Goal: Task Accomplishment & Management: Complete application form

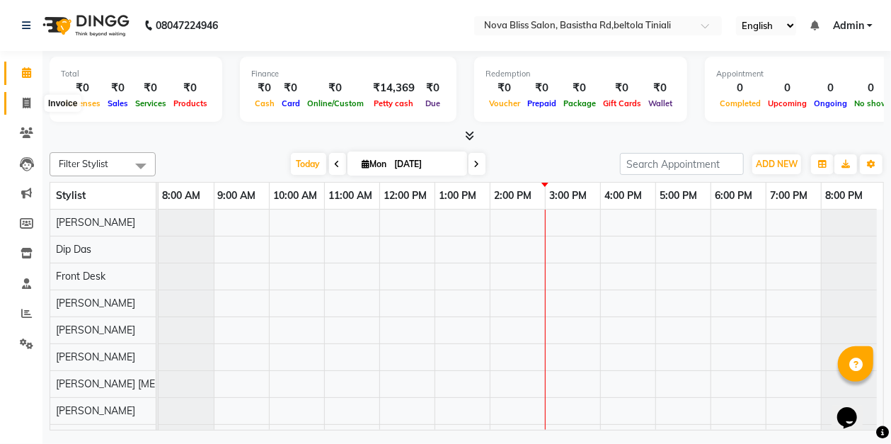
click at [31, 100] on span at bounding box center [26, 104] width 25 height 16
select select "6211"
select select "service"
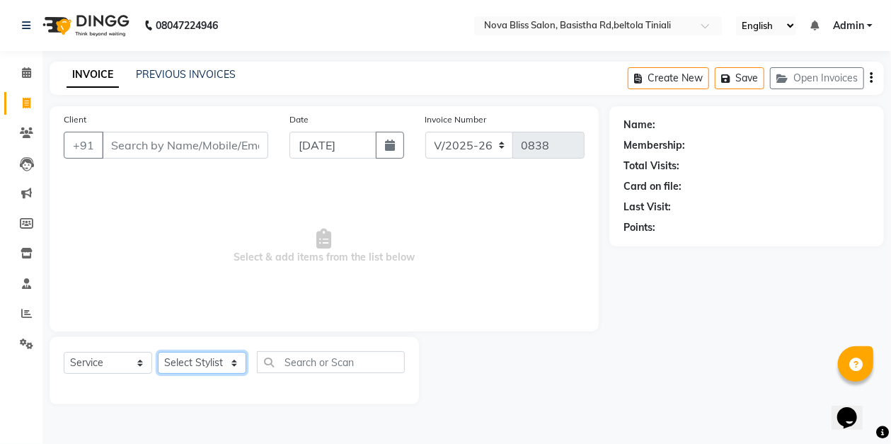
click at [242, 358] on select "Select Stylist [PERSON_NAME] [PERSON_NAME] [PERSON_NAME] Dip [PERSON_NAME] jara…" at bounding box center [202, 363] width 88 height 22
select select "70880"
click at [158, 352] on select "Select Stylist [PERSON_NAME] [PERSON_NAME] [PERSON_NAME] Dip [PERSON_NAME] jara…" at bounding box center [202, 363] width 88 height 22
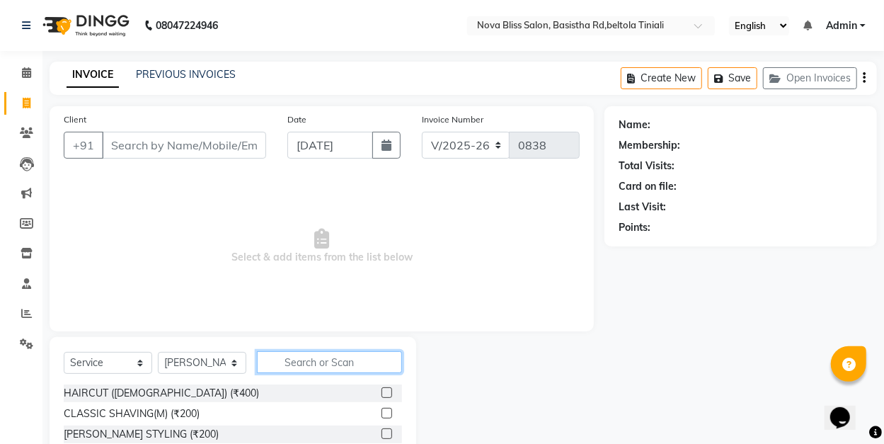
click at [282, 358] on input "text" at bounding box center [329, 362] width 145 height 22
type input "thr"
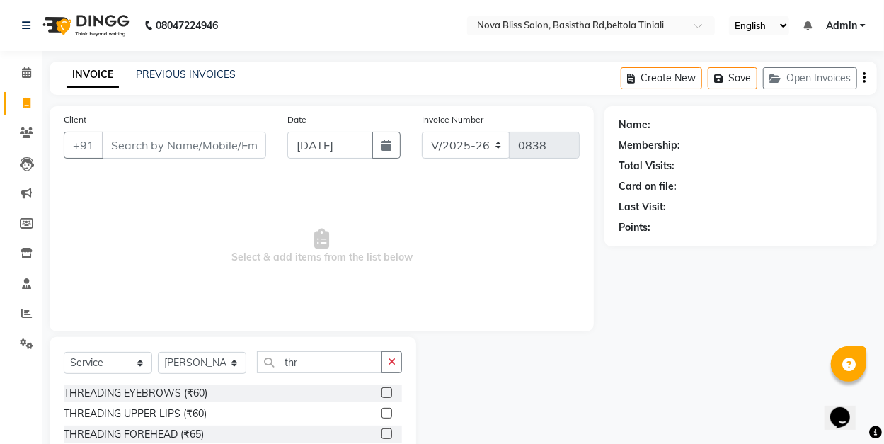
click at [382, 391] on label at bounding box center [387, 392] width 11 height 11
click at [382, 391] on input "checkbox" at bounding box center [386, 393] width 9 height 9
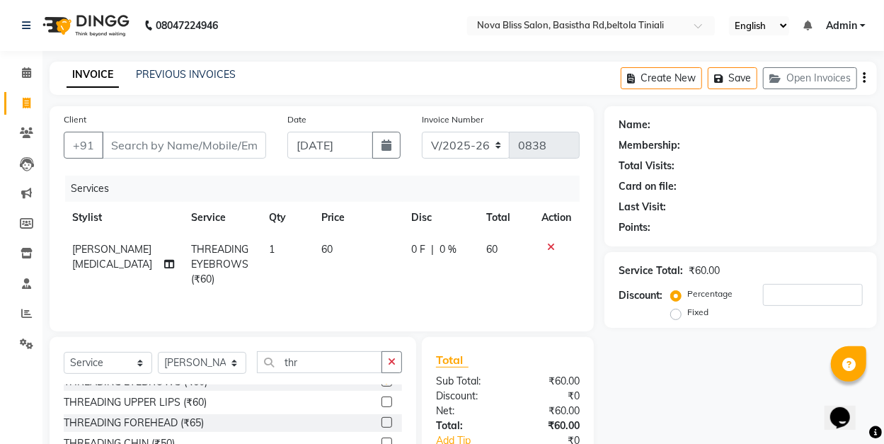
checkbox input "false"
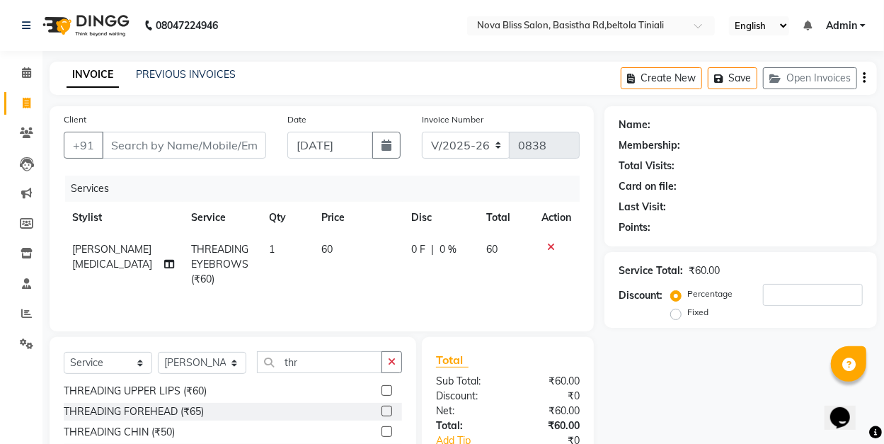
click at [382, 408] on label at bounding box center [387, 411] width 11 height 11
click at [382, 408] on input "checkbox" at bounding box center [386, 411] width 9 height 9
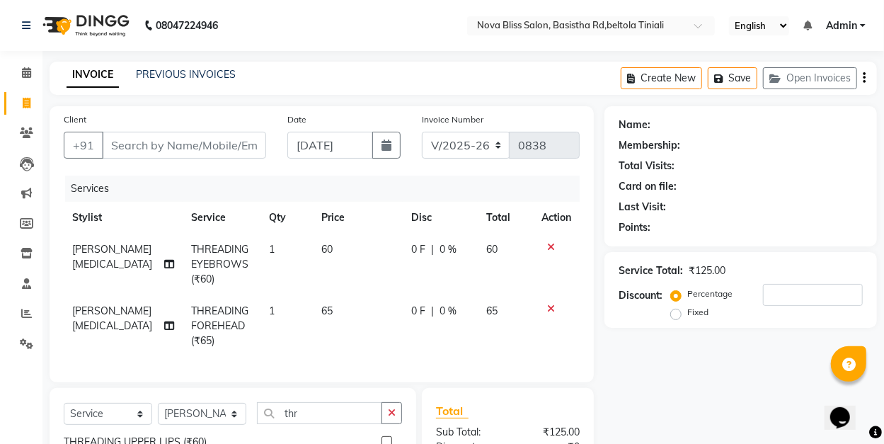
checkbox input "false"
click at [141, 149] on input "Client" at bounding box center [184, 145] width 164 height 27
type input "8"
type input "0"
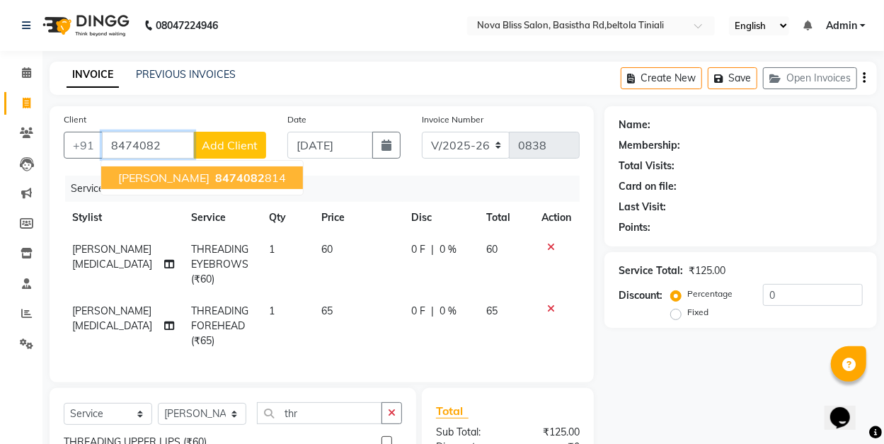
click at [176, 178] on span "[PERSON_NAME]" at bounding box center [163, 178] width 91 height 14
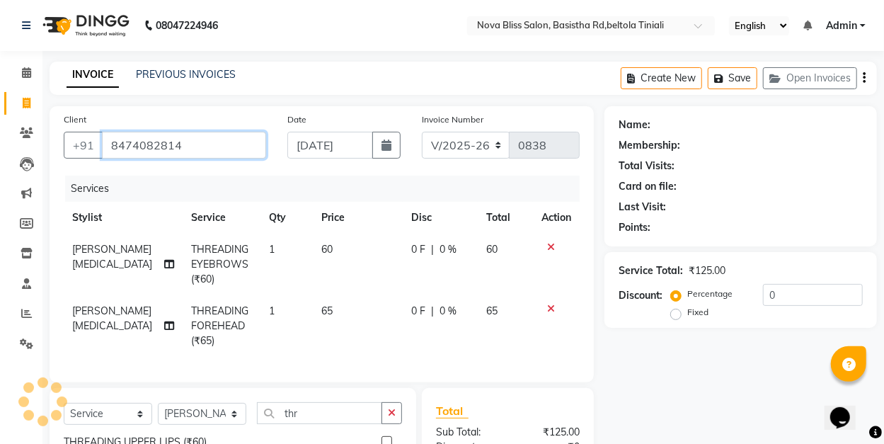
type input "8474082814"
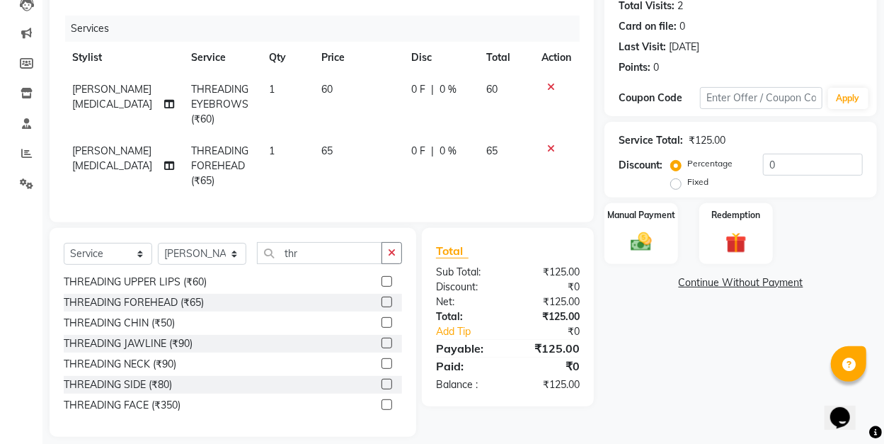
scroll to position [180, 0]
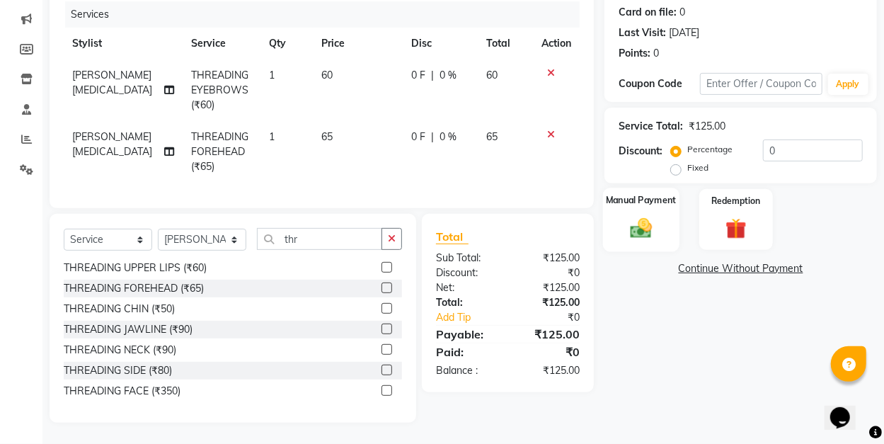
click at [617, 214] on div "Manual Payment" at bounding box center [641, 220] width 76 height 64
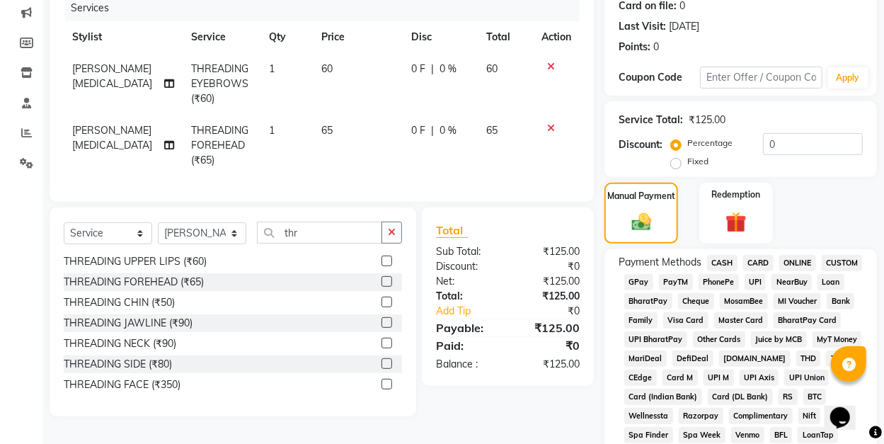
click at [640, 282] on span "GPay" at bounding box center [638, 282] width 29 height 16
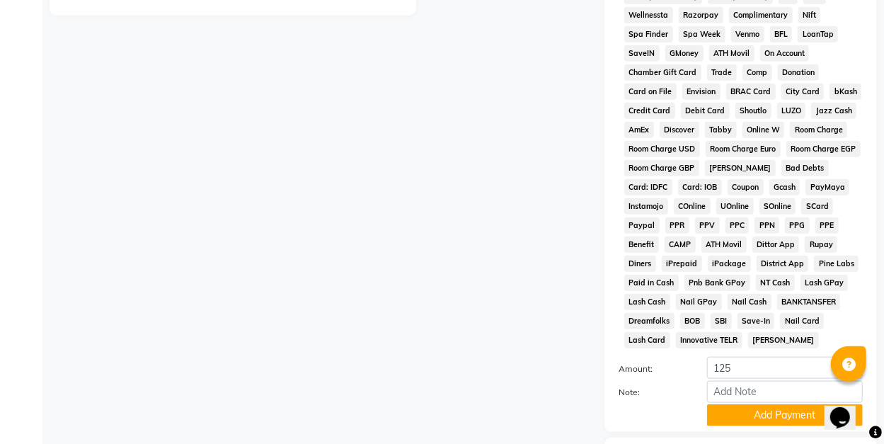
scroll to position [677, 0]
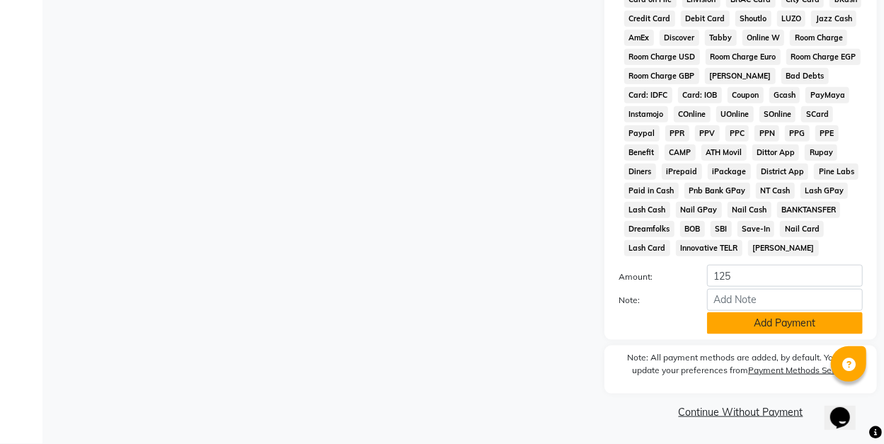
click at [756, 323] on button "Add Payment" at bounding box center [785, 323] width 156 height 22
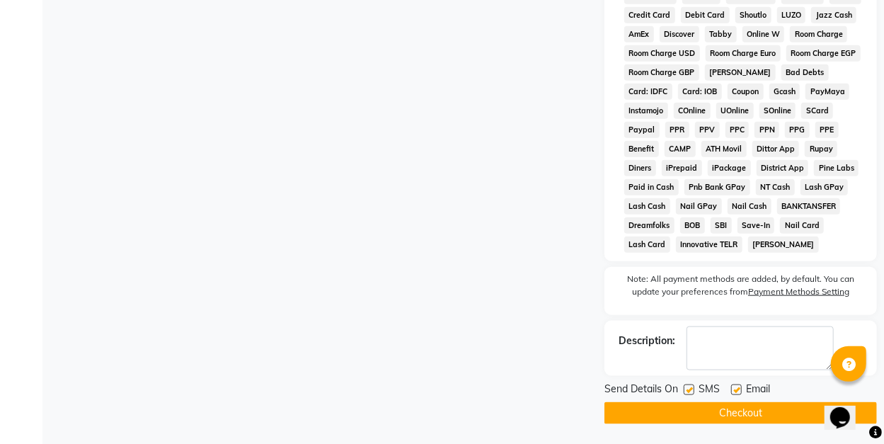
click at [730, 418] on button "Checkout" at bounding box center [740, 413] width 273 height 22
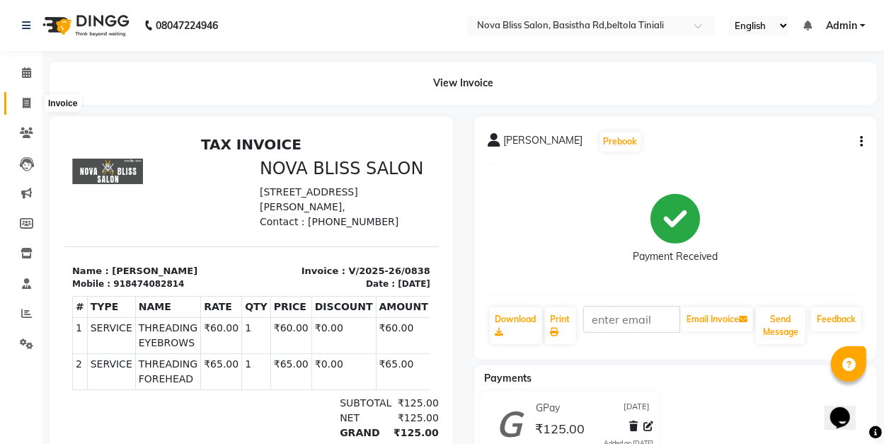
click at [30, 105] on span at bounding box center [26, 104] width 25 height 16
select select "service"
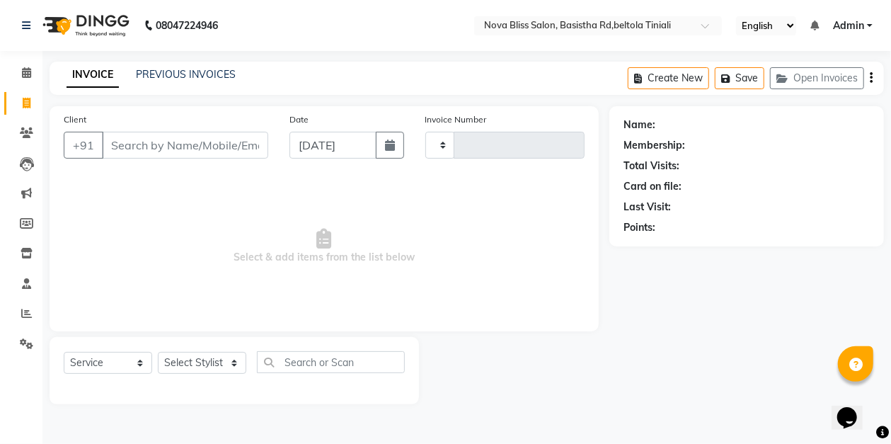
type input "0839"
select select "6211"
click at [234, 361] on select "Select Stylist [PERSON_NAME] [PERSON_NAME] [PERSON_NAME] Dip [PERSON_NAME] jara…" at bounding box center [202, 363] width 88 height 22
select select "70880"
click at [158, 352] on select "Select Stylist [PERSON_NAME] [PERSON_NAME] [PERSON_NAME] Dip [PERSON_NAME] jara…" at bounding box center [202, 363] width 88 height 22
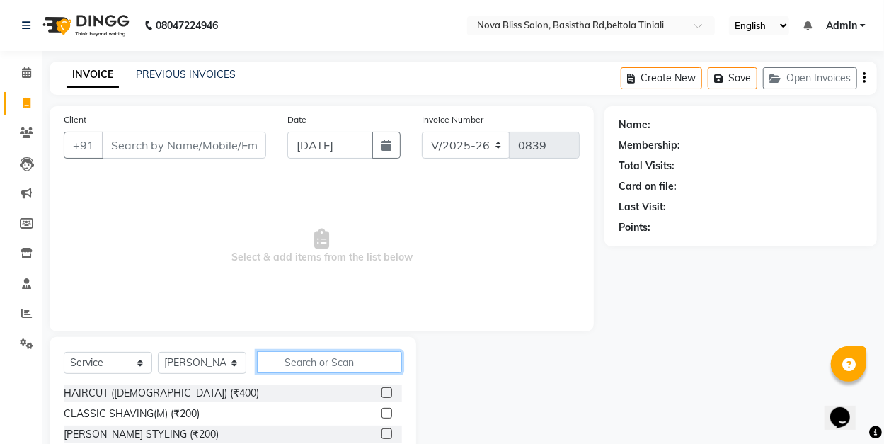
click at [296, 363] on input "text" at bounding box center [329, 362] width 145 height 22
type input "thre"
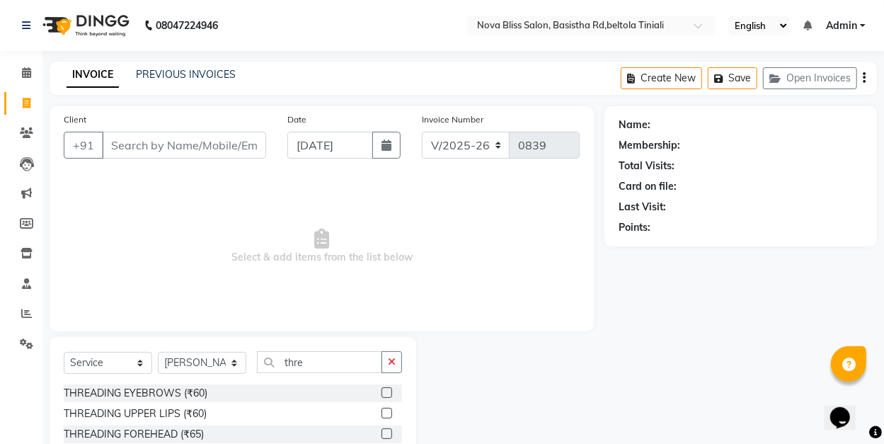
click at [382, 394] on label at bounding box center [387, 392] width 11 height 11
click at [382, 394] on input "checkbox" at bounding box center [386, 393] width 9 height 9
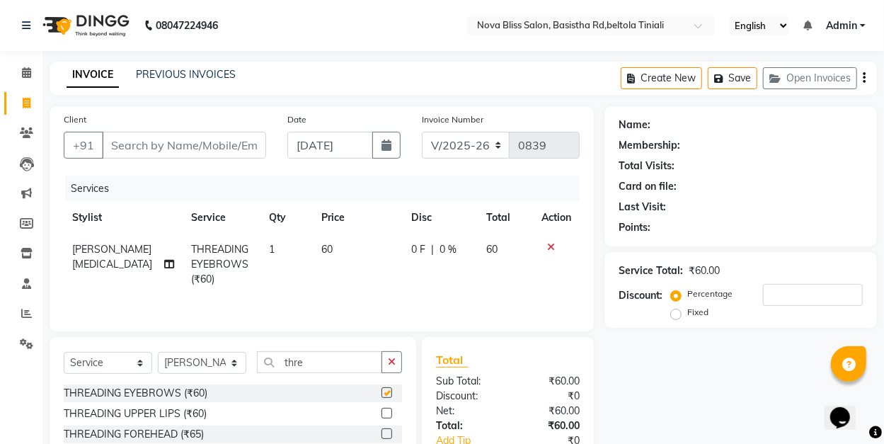
checkbox input "false"
click at [128, 143] on input "Client" at bounding box center [184, 145] width 164 height 27
type input "9"
type input "0"
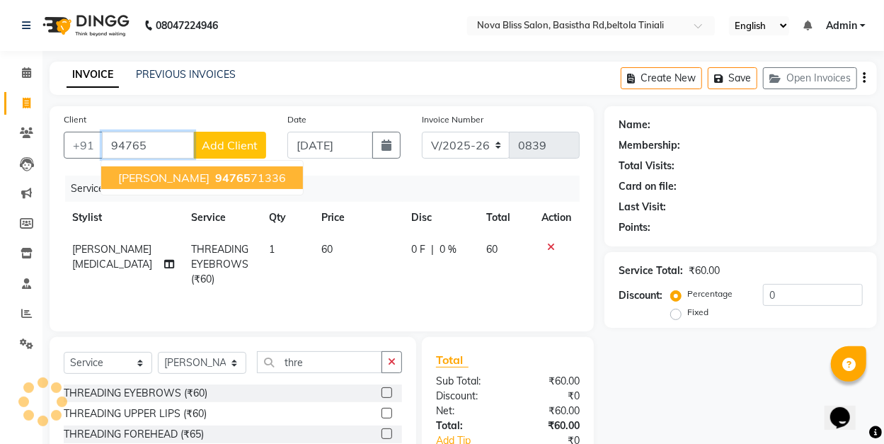
click at [212, 176] on ngb-highlight "94765 71336" at bounding box center [249, 178] width 74 height 14
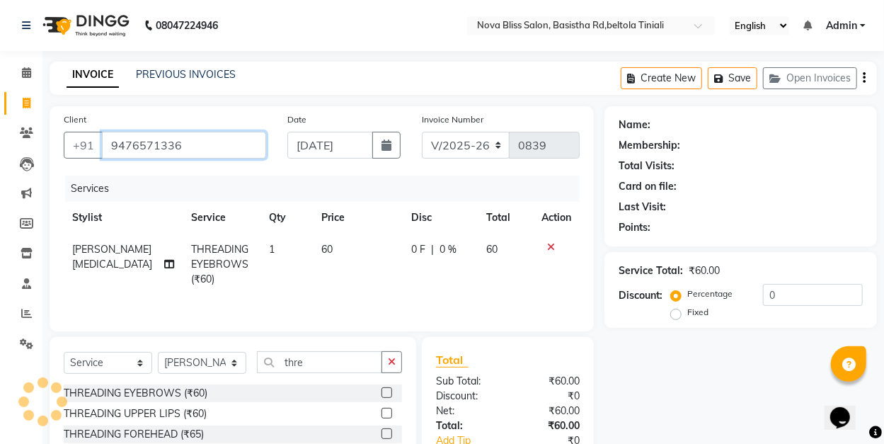
type input "9476571336"
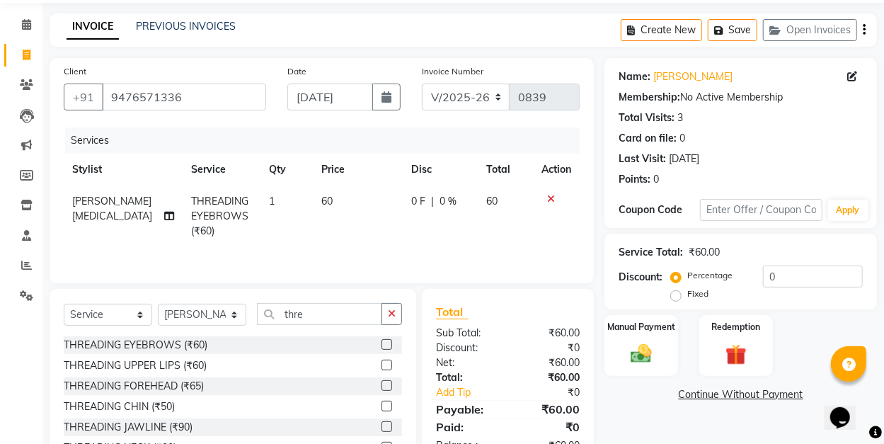
scroll to position [122, 0]
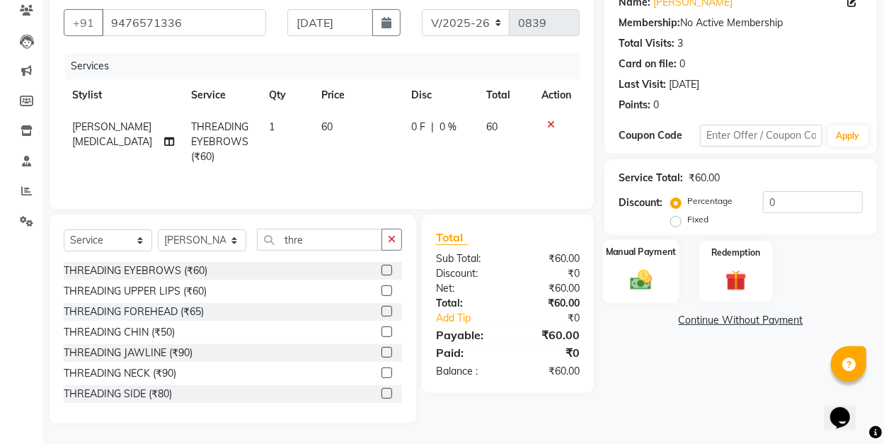
click at [634, 282] on img at bounding box center [641, 279] width 35 height 25
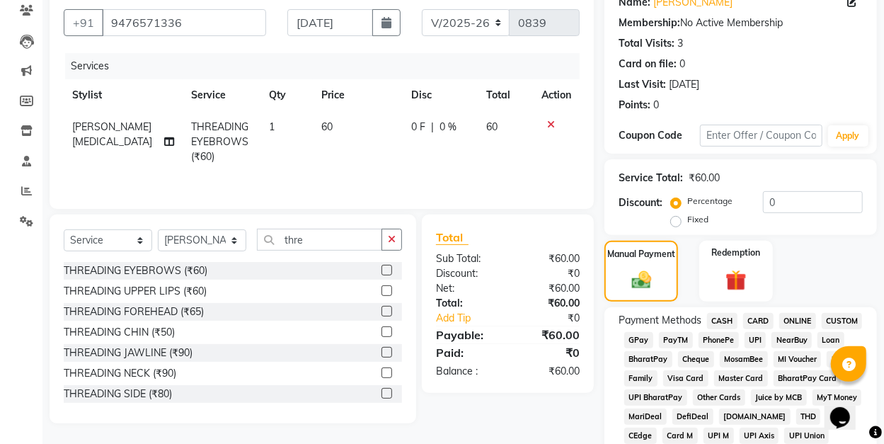
click at [641, 340] on span "GPay" at bounding box center [638, 340] width 29 height 16
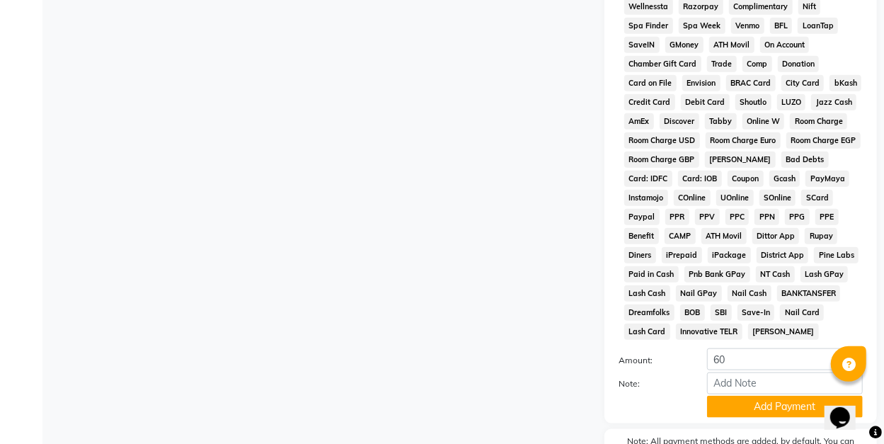
scroll to position [677, 0]
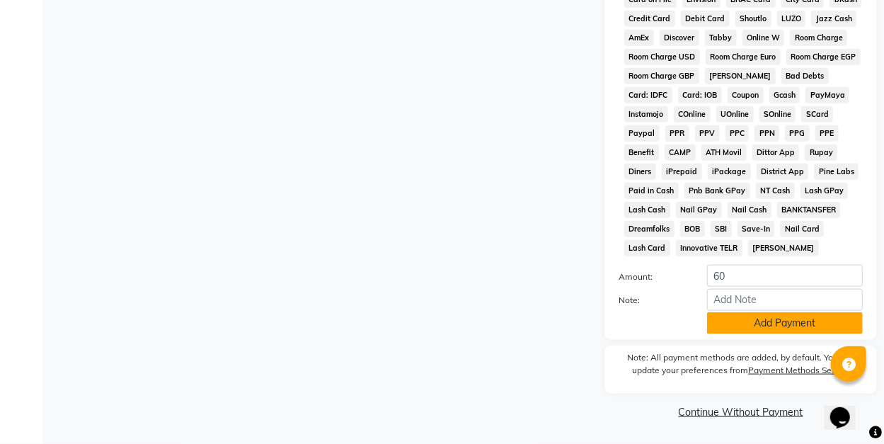
click at [758, 323] on button "Add Payment" at bounding box center [785, 323] width 156 height 22
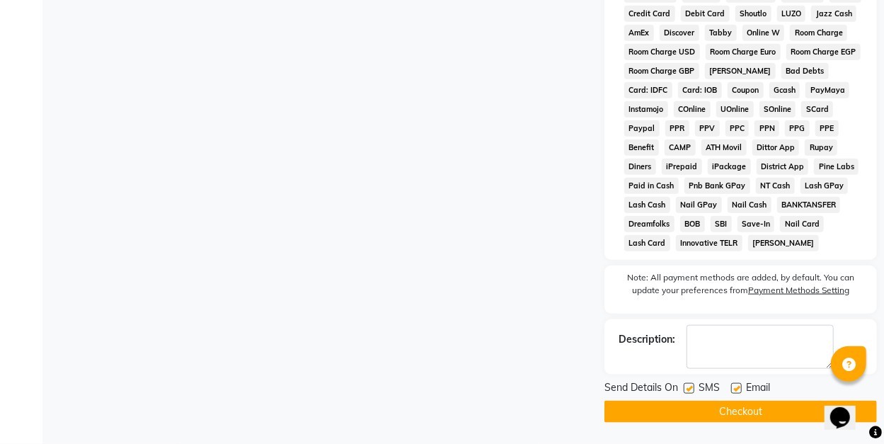
scroll to position [682, 0]
click at [732, 413] on button "Checkout" at bounding box center [740, 412] width 273 height 22
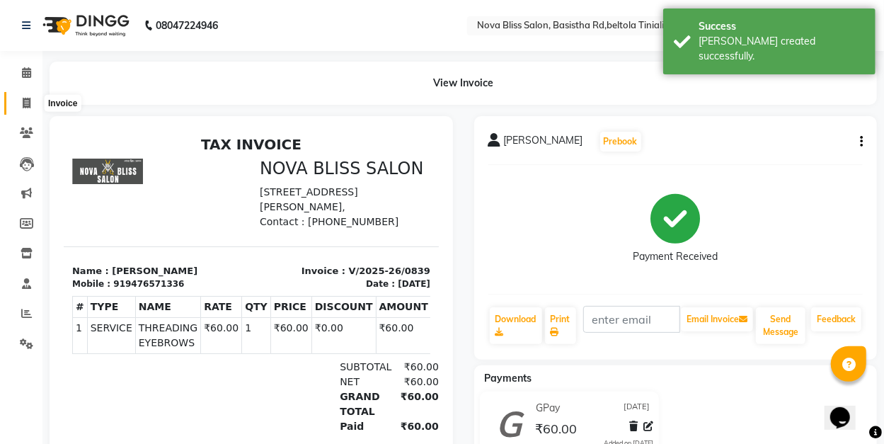
click at [27, 103] on icon at bounding box center [27, 103] width 8 height 11
select select "service"
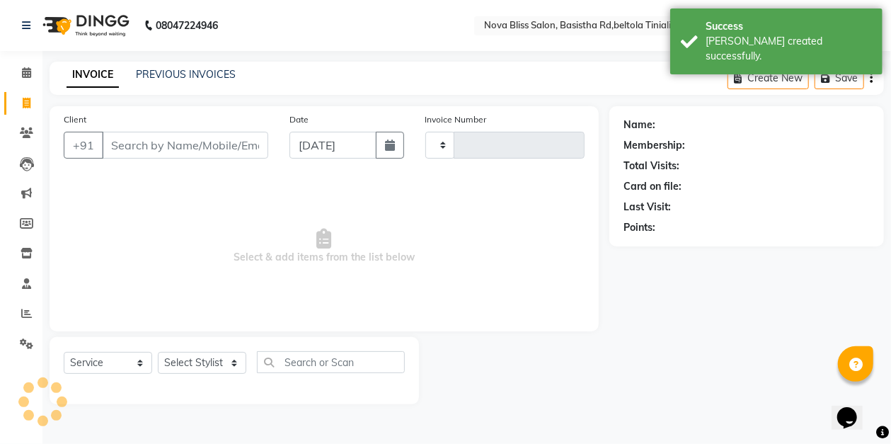
type input "0840"
select select "6211"
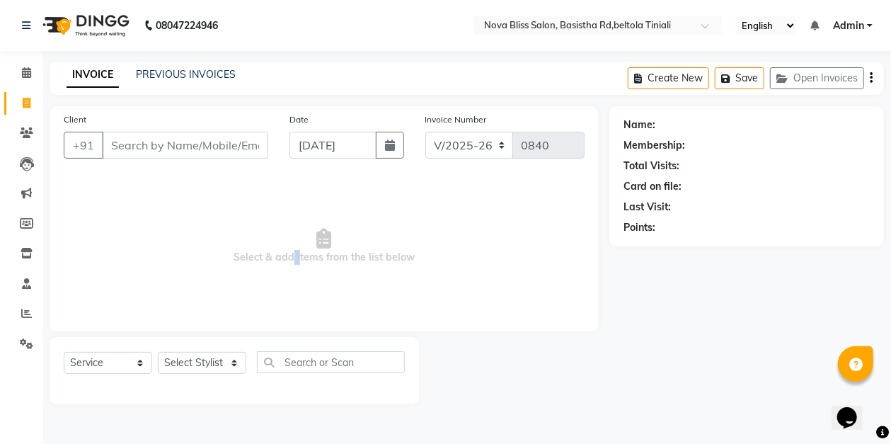
drag, startPoint x: 290, startPoint y: 269, endPoint x: 296, endPoint y: 279, distance: 11.4
click at [296, 279] on span "Select & add items from the list below" at bounding box center [324, 247] width 521 height 142
click at [126, 142] on input "Client" at bounding box center [185, 145] width 166 height 27
click at [111, 147] on input "Client" at bounding box center [185, 145] width 166 height 27
click at [134, 144] on input "Client" at bounding box center [185, 145] width 166 height 27
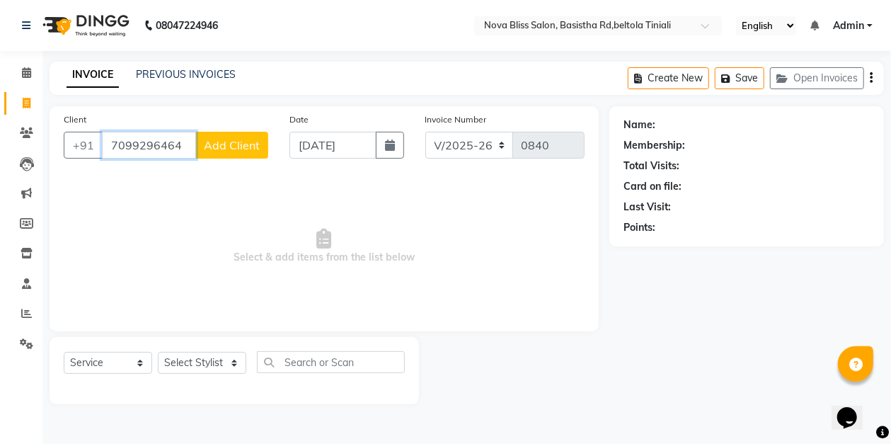
type input "7099296464"
click at [243, 141] on span "Add Client" at bounding box center [232, 145] width 56 height 14
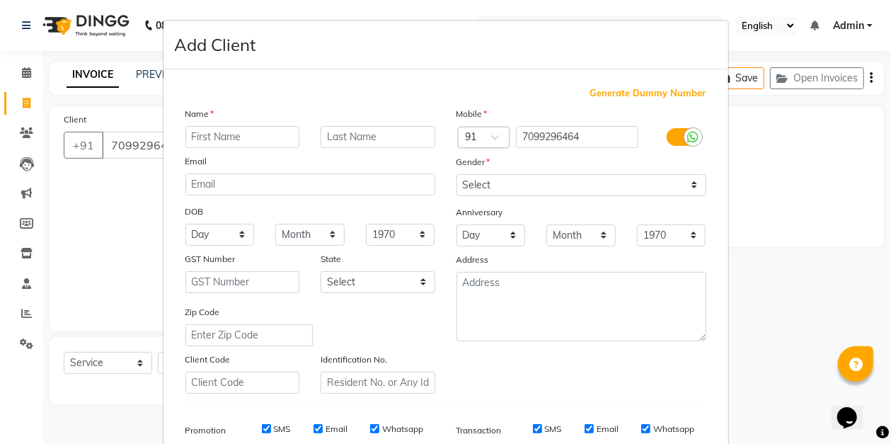
click at [236, 142] on input "text" at bounding box center [242, 137] width 115 height 22
type input "farnaz"
click at [340, 137] on input "text" at bounding box center [378, 137] width 115 height 22
type input "akhtar"
click at [419, 280] on select "Select Andaman and Nicobar Islands Andhra Pradesh Arunachal Pradesh Assam Bihar…" at bounding box center [378, 282] width 115 height 22
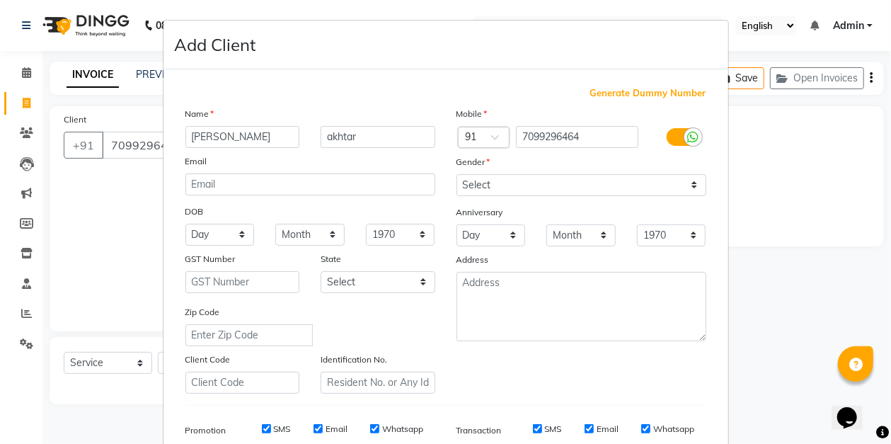
click at [578, 27] on div "Add Client" at bounding box center [446, 45] width 565 height 49
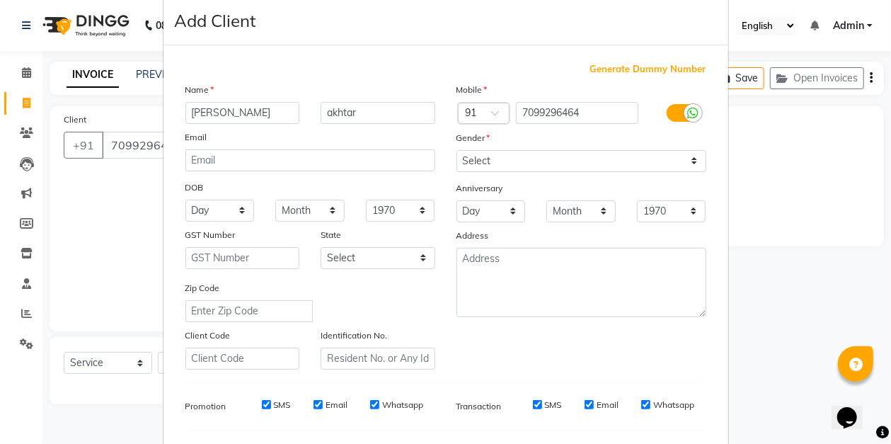
scroll to position [47, 0]
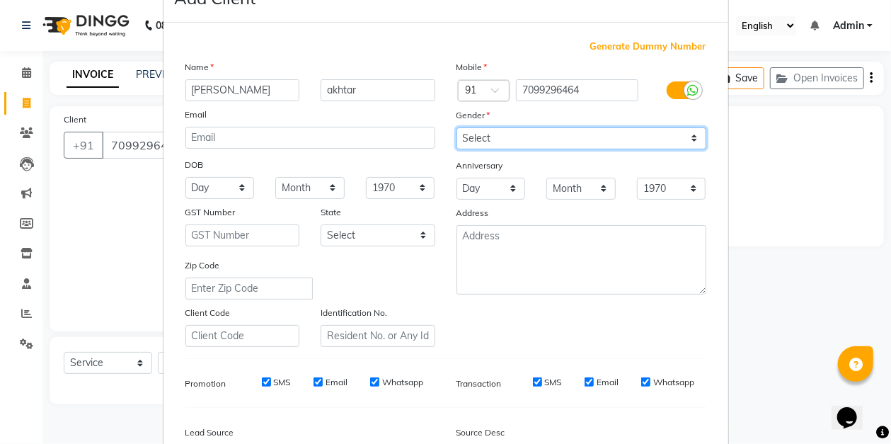
click at [692, 136] on select "Select Male Female Other Prefer Not To Say" at bounding box center [582, 138] width 250 height 22
select select "female"
click at [457, 127] on select "Select Male Female Other Prefer Not To Say" at bounding box center [582, 138] width 250 height 22
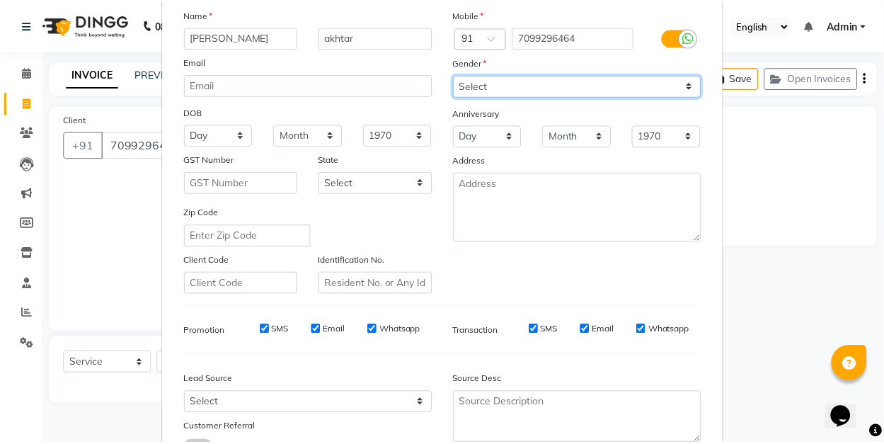
scroll to position [207, 0]
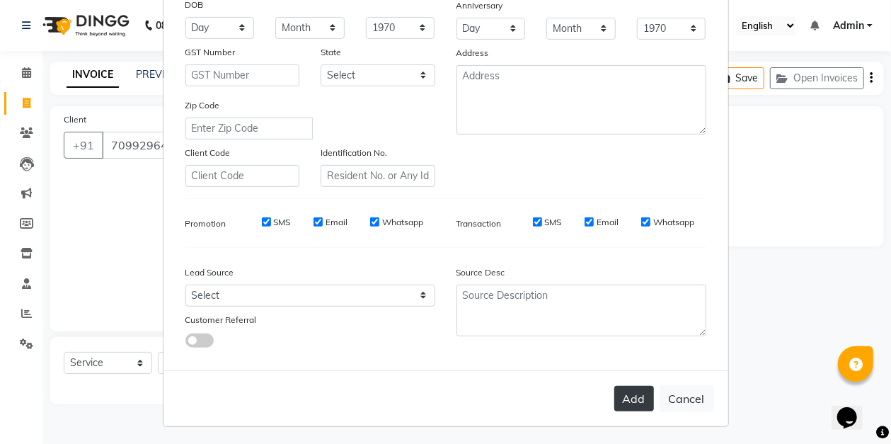
click at [637, 398] on button "Add" at bounding box center [634, 398] width 40 height 25
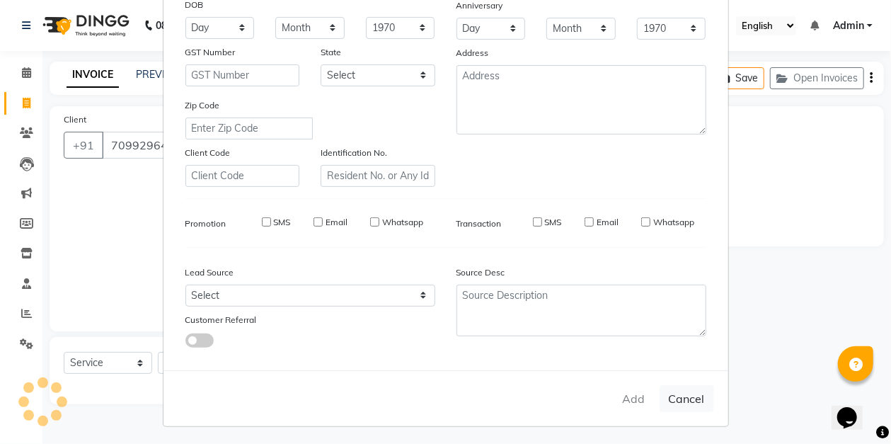
select select
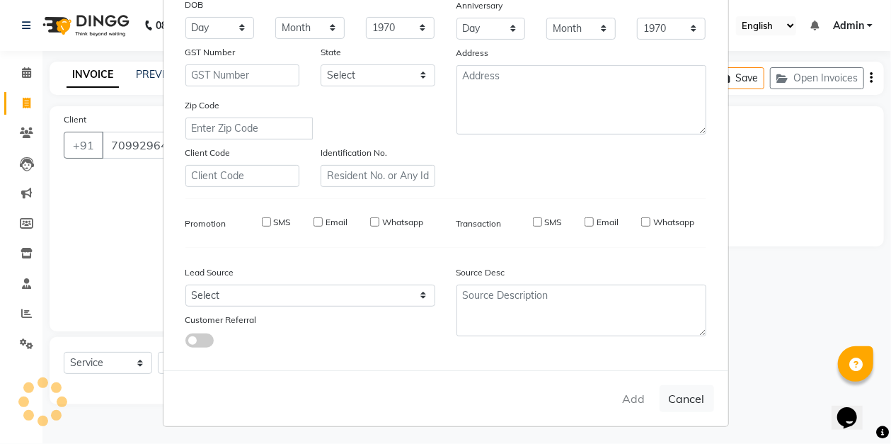
select select
checkbox input "false"
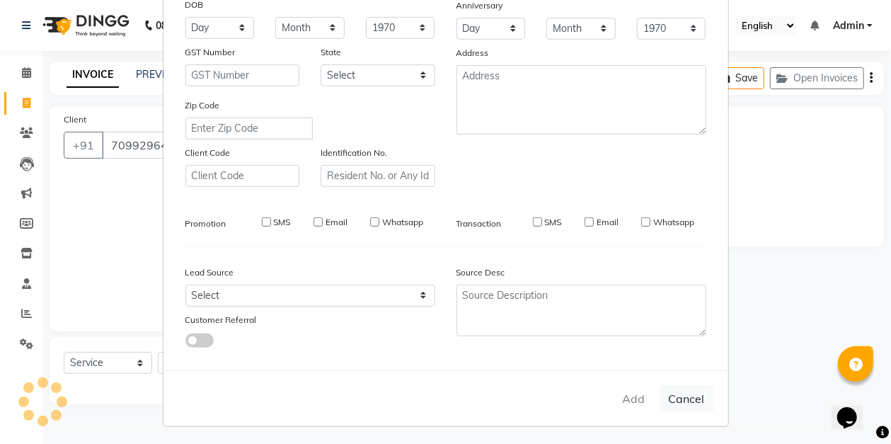
checkbox input "false"
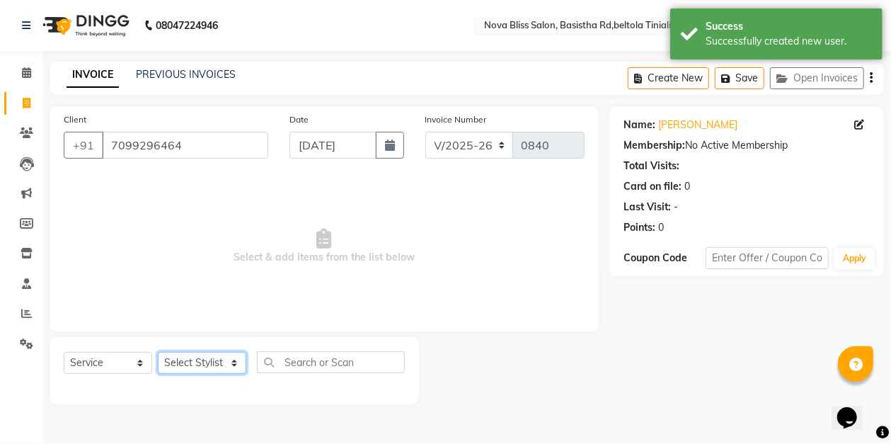
click at [237, 362] on select "Select Stylist [PERSON_NAME] [PERSON_NAME] [PERSON_NAME] Dip [PERSON_NAME] jara…" at bounding box center [202, 363] width 88 height 22
select select "89432"
click at [158, 352] on select "Select Stylist [PERSON_NAME] [PERSON_NAME] [PERSON_NAME] Dip [PERSON_NAME] jara…" at bounding box center [202, 363] width 88 height 22
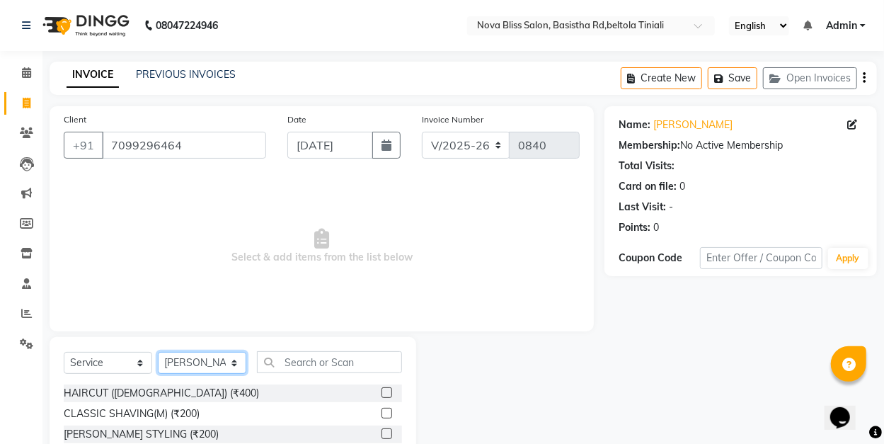
scroll to position [47, 0]
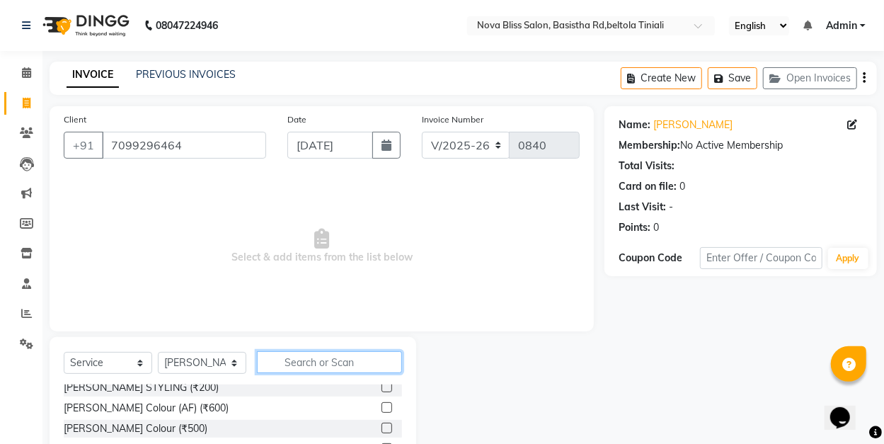
click at [296, 360] on input "text" at bounding box center [329, 362] width 145 height 22
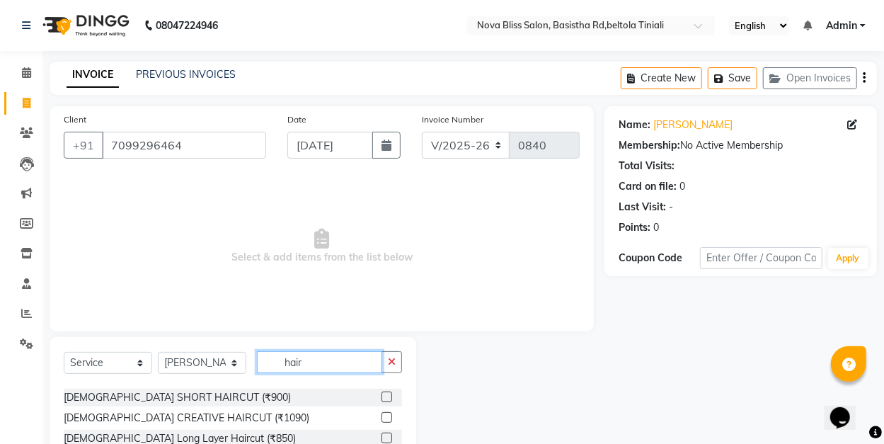
scroll to position [94, 0]
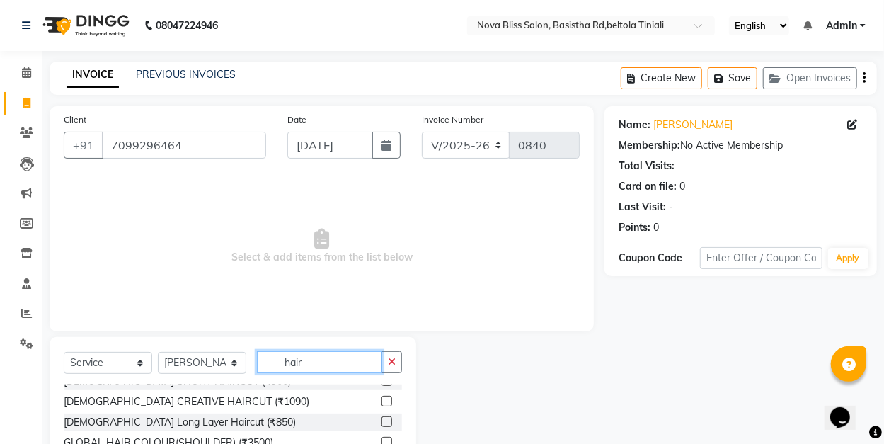
type input "hair"
click at [382, 420] on label at bounding box center [387, 421] width 11 height 11
click at [382, 420] on input "checkbox" at bounding box center [386, 422] width 9 height 9
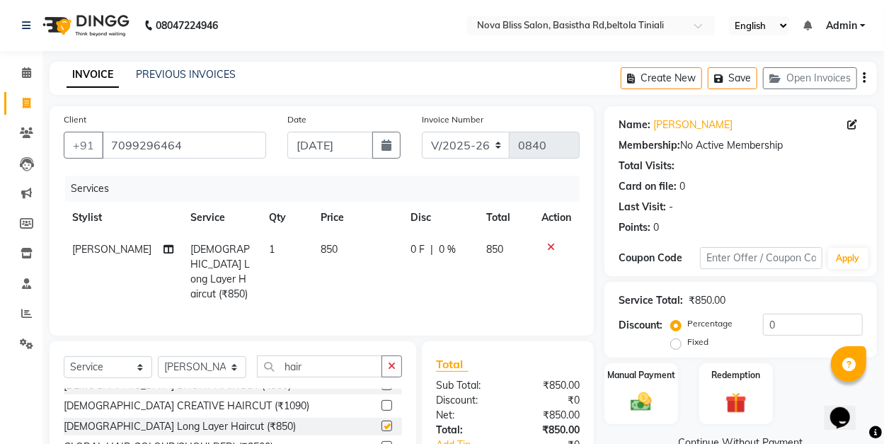
checkbox input "false"
click at [442, 247] on span "0 %" at bounding box center [448, 249] width 17 height 15
select select "89432"
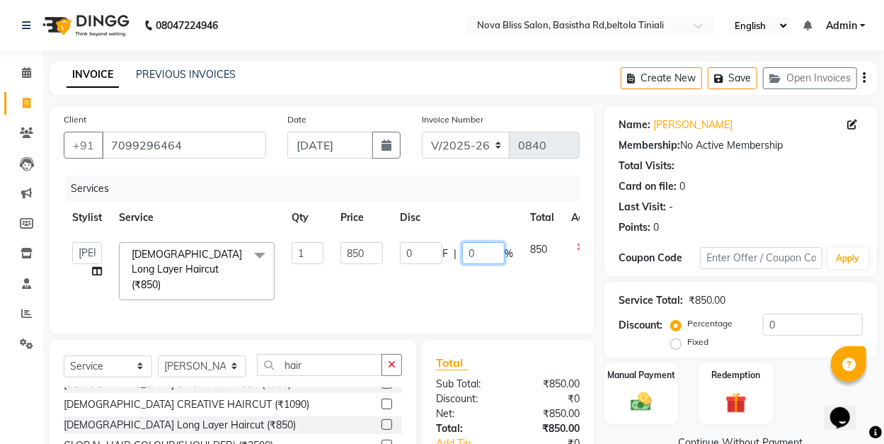
click at [476, 251] on input "0" at bounding box center [483, 253] width 42 height 22
type input "10"
click at [481, 256] on input "10" at bounding box center [483, 253] width 42 height 22
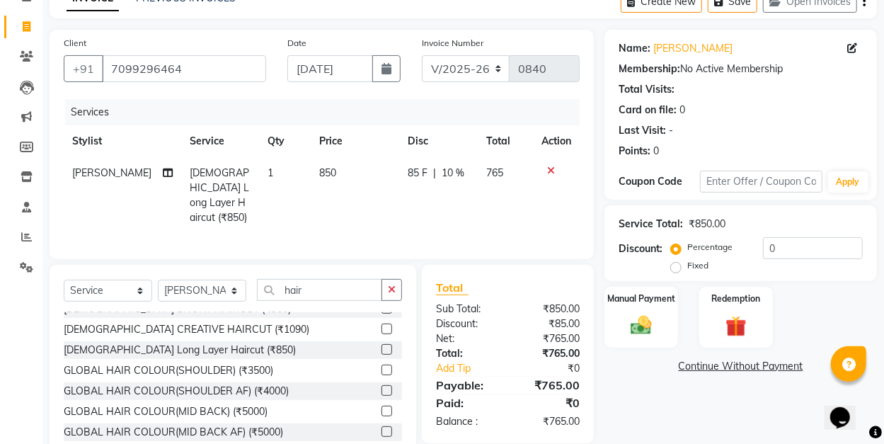
scroll to position [122, 0]
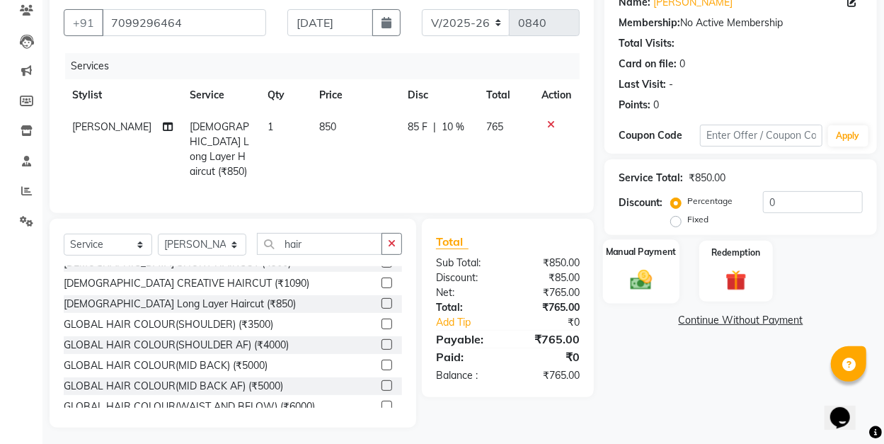
click at [643, 251] on label "Manual Payment" at bounding box center [641, 251] width 71 height 13
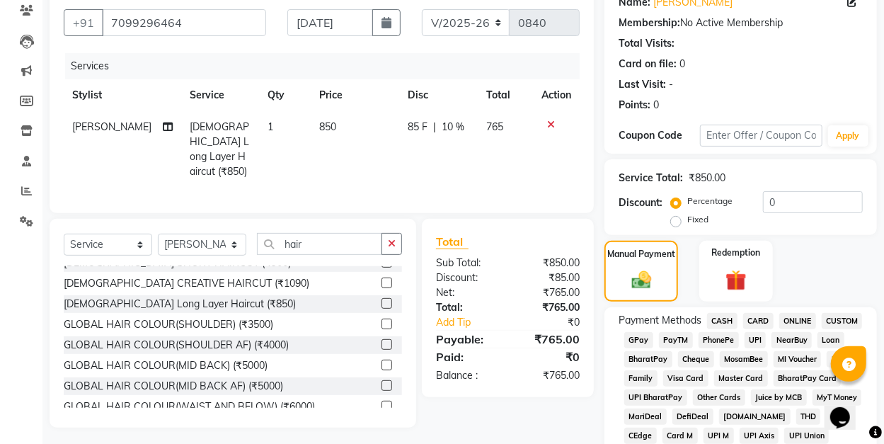
click at [647, 338] on span "GPay" at bounding box center [638, 340] width 29 height 16
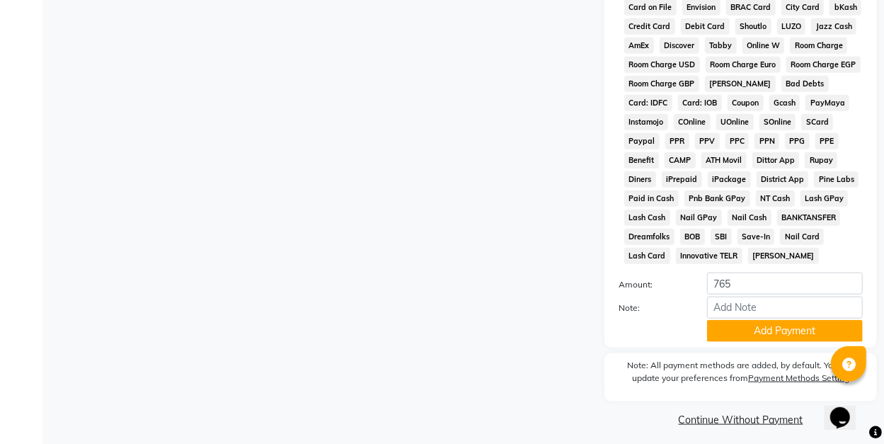
scroll to position [677, 0]
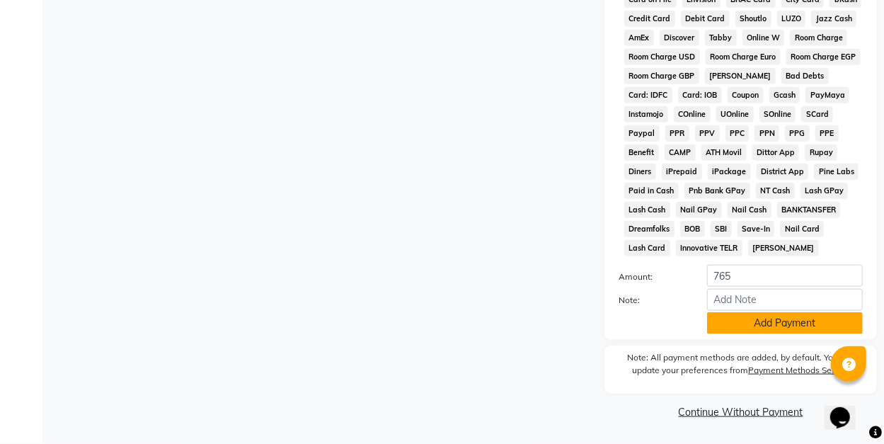
click at [787, 317] on button "Add Payment" at bounding box center [785, 323] width 156 height 22
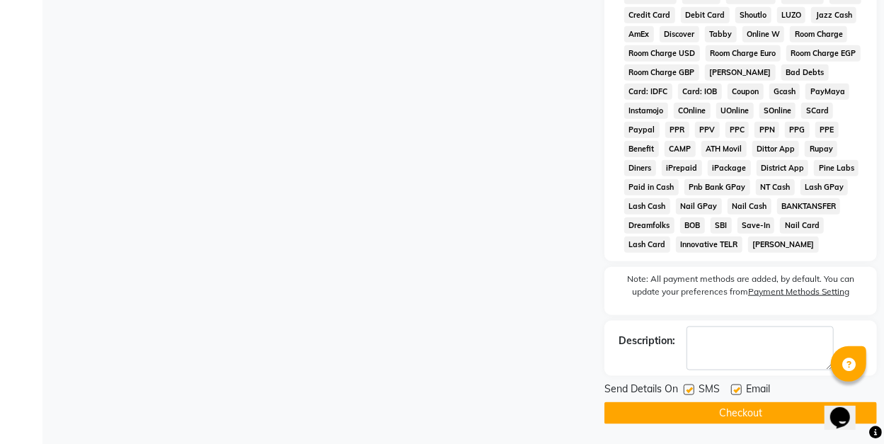
click at [781, 409] on button "Checkout" at bounding box center [740, 413] width 273 height 22
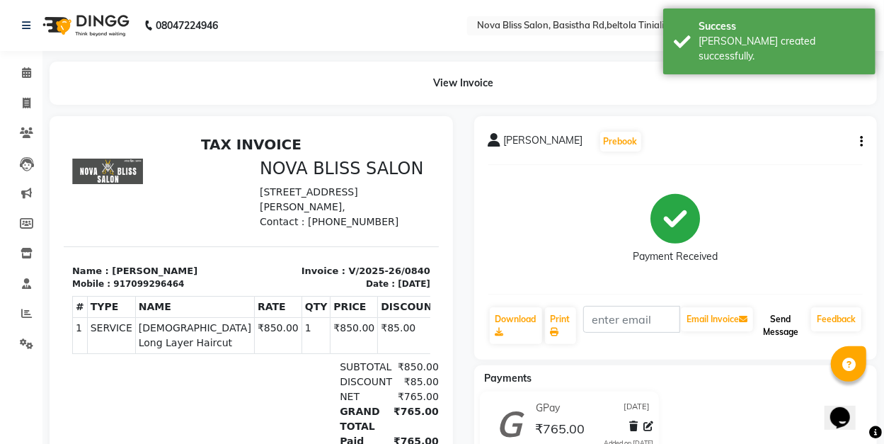
click at [774, 320] on button "Send Message" at bounding box center [781, 325] width 50 height 37
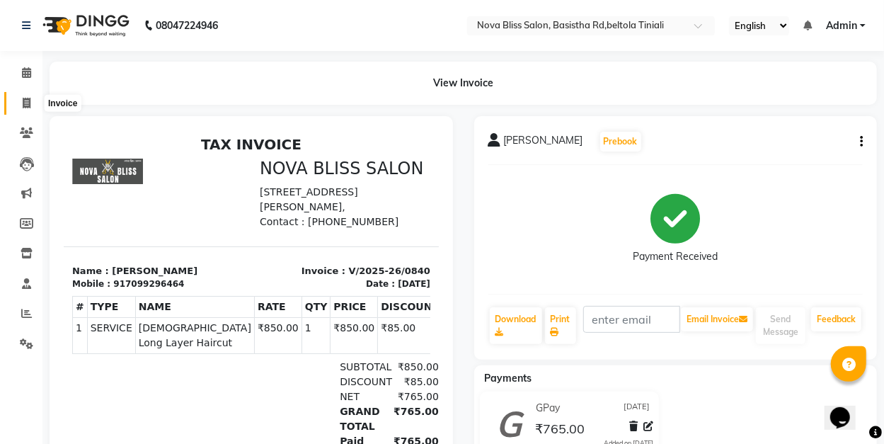
click at [29, 99] on icon at bounding box center [27, 103] width 8 height 11
select select "service"
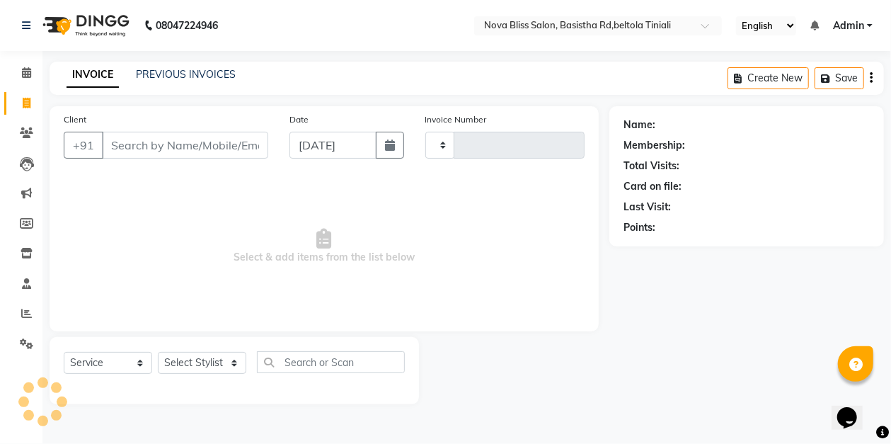
type input "0841"
select select "6211"
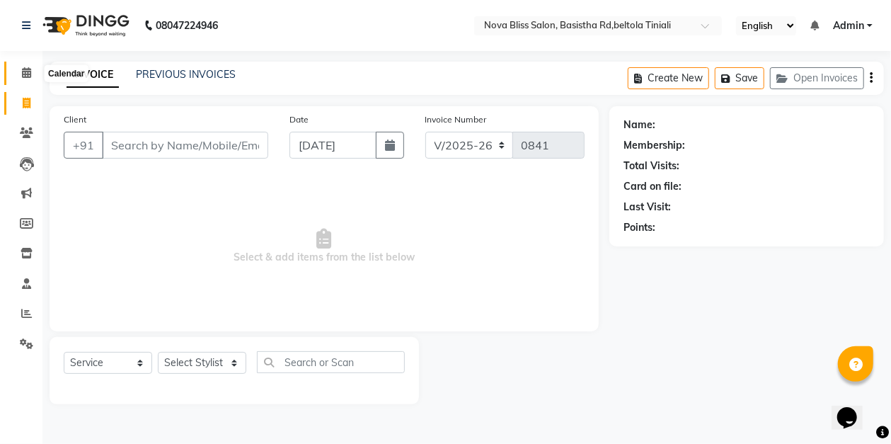
click at [28, 72] on icon at bounding box center [26, 72] width 9 height 11
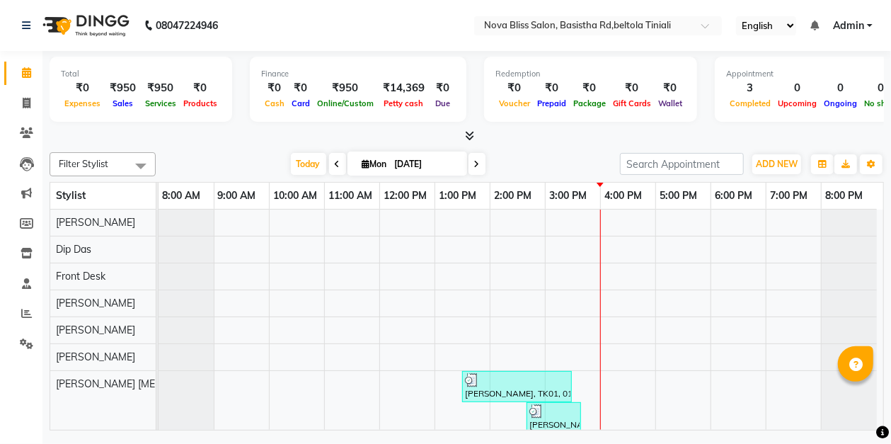
click at [548, 144] on div "Total ₹0 Expenses ₹950 Sales ₹950 Services ₹0 Products Finance ₹0 Cash ₹0 Card …" at bounding box center [466, 242] width 849 height 383
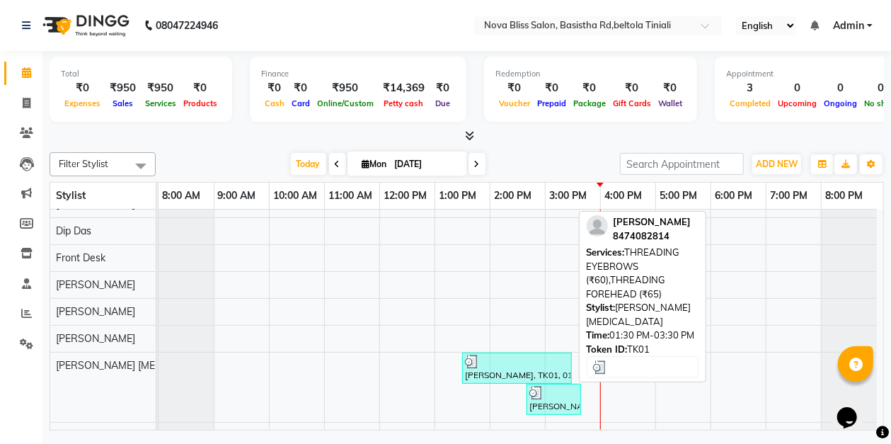
click at [522, 365] on div "[PERSON_NAME], TK01, 01:30 PM-03:30 PM, THREADING EYEBROWS (₹60),THREADING FORE…" at bounding box center [517, 368] width 107 height 27
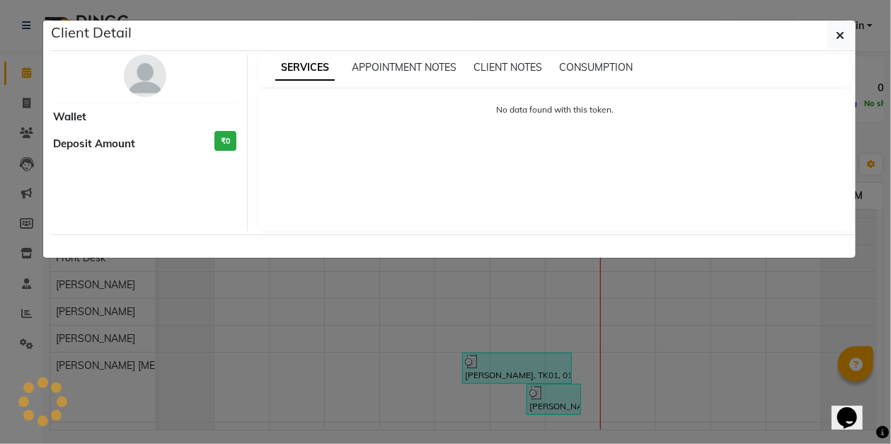
select select "3"
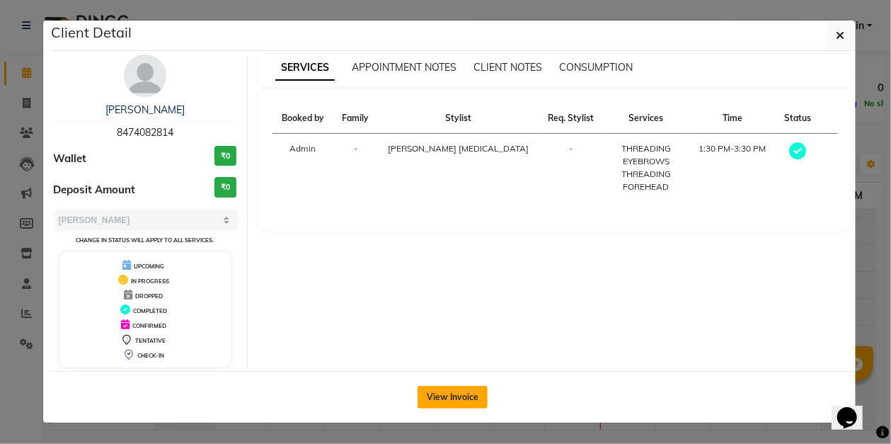
click at [448, 401] on button "View Invoice" at bounding box center [453, 397] width 70 height 23
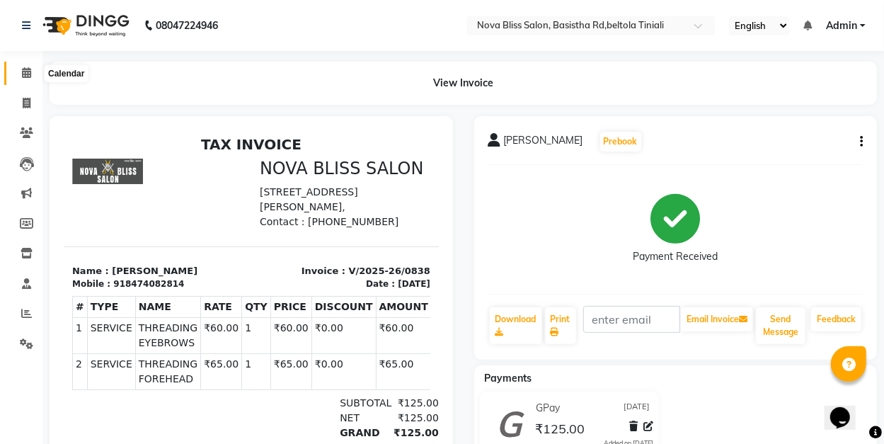
click at [28, 71] on icon at bounding box center [26, 72] width 9 height 11
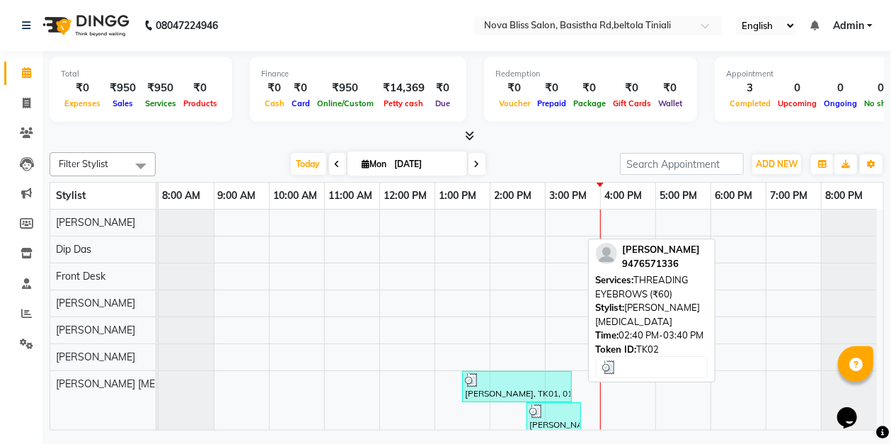
click at [546, 419] on div "[PERSON_NAME], TK02, 02:40 PM-03:40 PM, THREADING EYEBROWS (₹60)" at bounding box center [554, 417] width 52 height 27
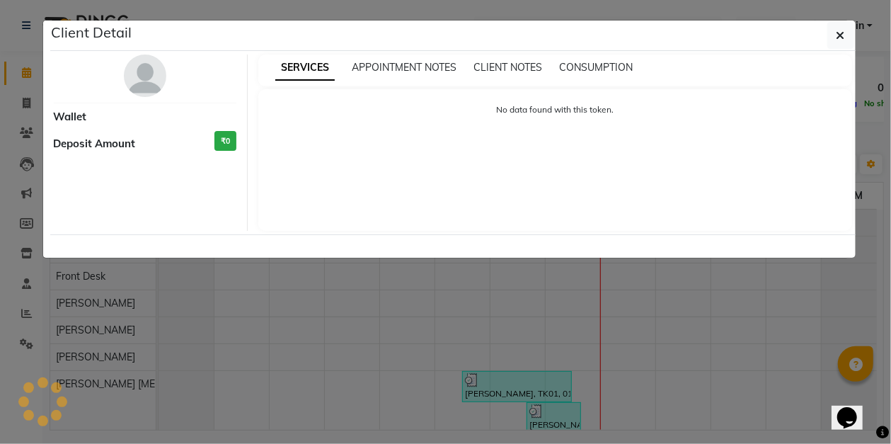
select select "3"
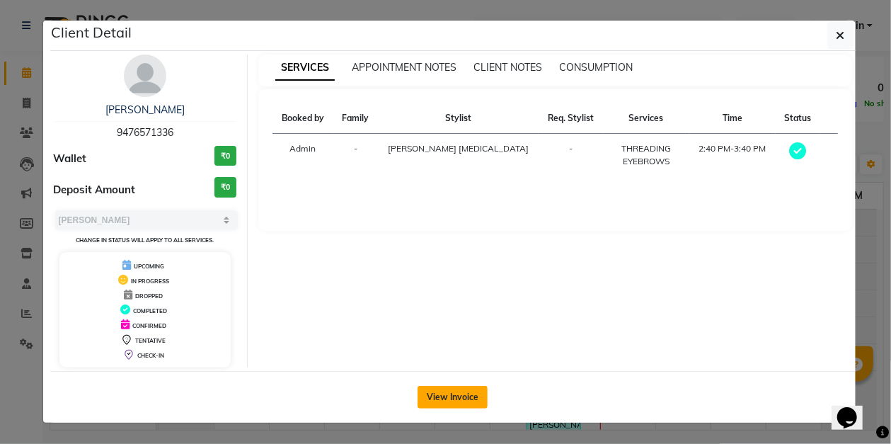
click at [444, 392] on button "View Invoice" at bounding box center [453, 397] width 70 height 23
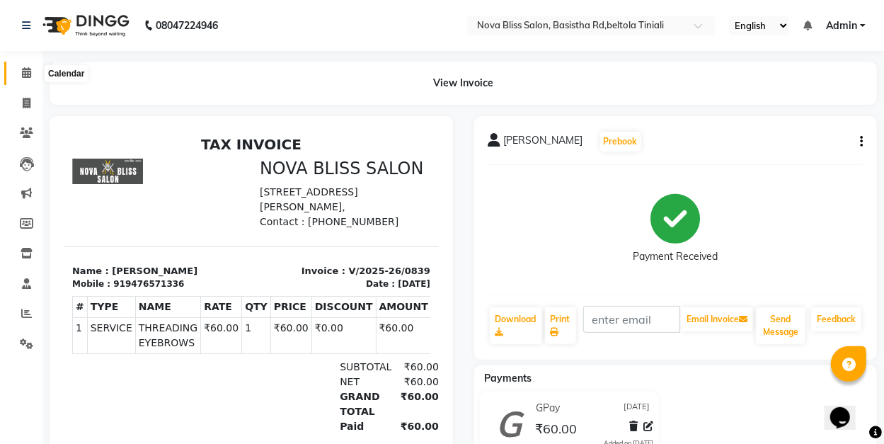
click at [24, 71] on icon at bounding box center [26, 72] width 9 height 11
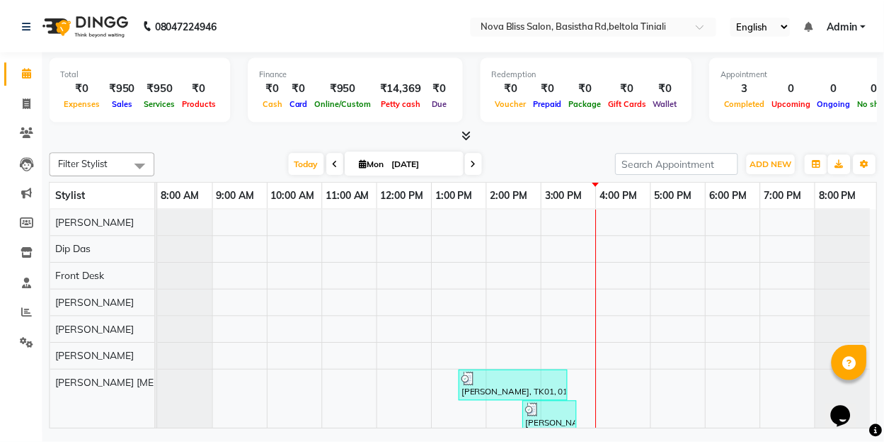
scroll to position [74, 0]
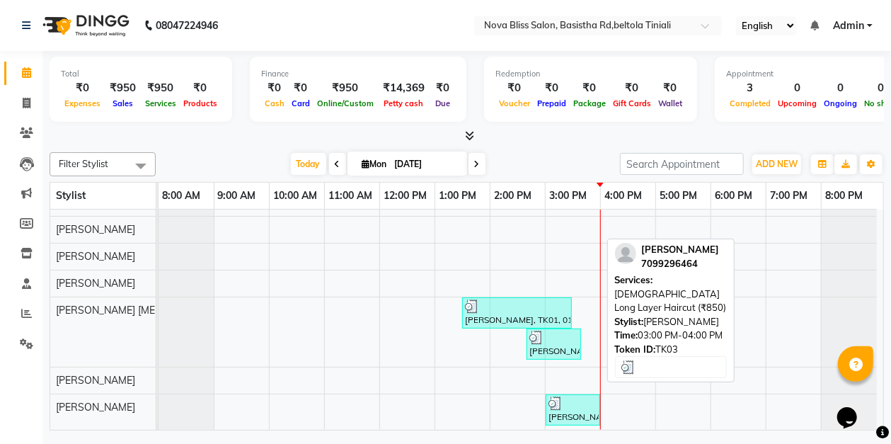
click at [572, 414] on div "[PERSON_NAME], TK03, 03:00 PM-04:00 PM, [DEMOGRAPHIC_DATA] Long Layer Haircut (…" at bounding box center [573, 409] width 52 height 27
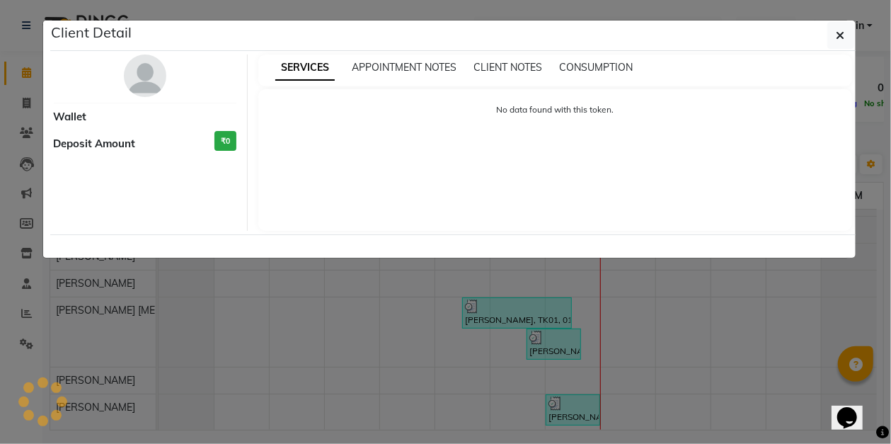
select select "3"
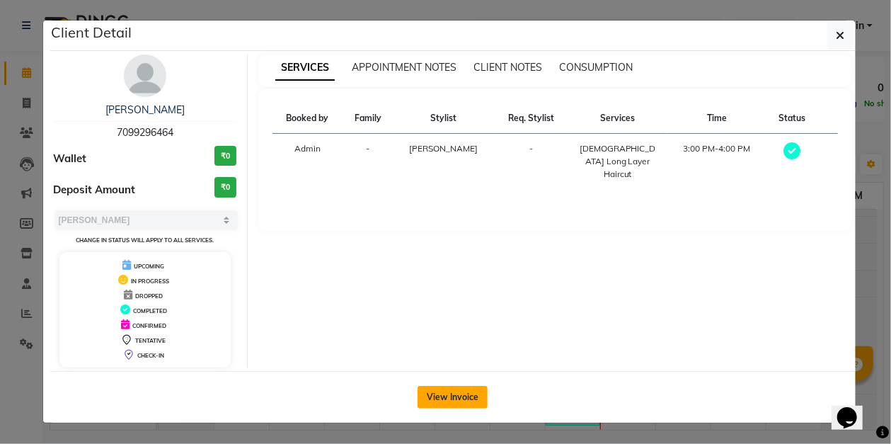
click at [435, 388] on button "View Invoice" at bounding box center [453, 397] width 70 height 23
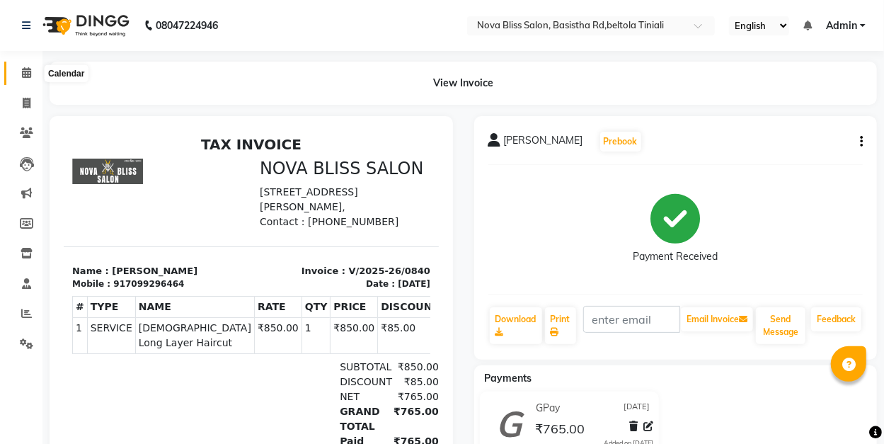
click at [25, 74] on icon at bounding box center [26, 72] width 9 height 11
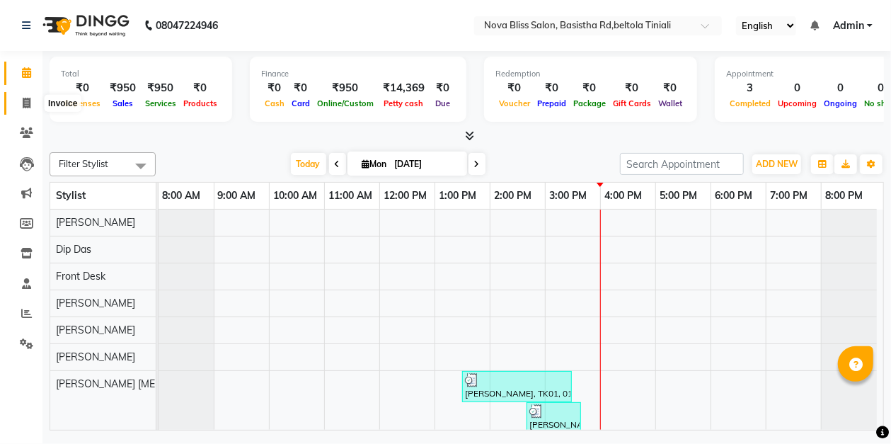
click at [27, 103] on icon at bounding box center [27, 103] width 8 height 11
select select "service"
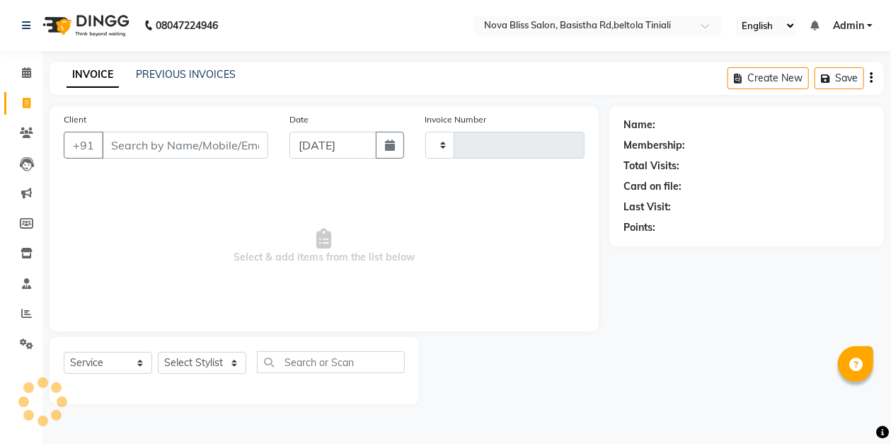
type input "0841"
select select "6211"
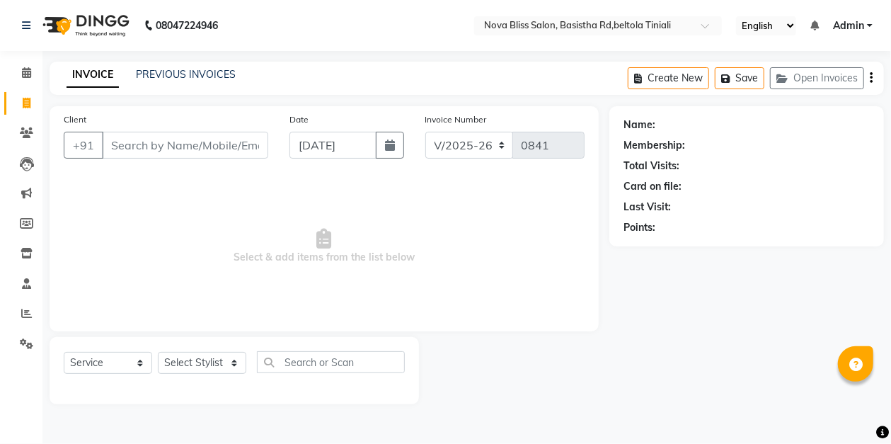
click at [187, 146] on input "Client" at bounding box center [185, 145] width 166 height 27
click at [178, 364] on select "Select Stylist [PERSON_NAME] [PERSON_NAME] [PERSON_NAME] Dip [PERSON_NAME] jara…" at bounding box center [202, 363] width 88 height 22
select select "70880"
click at [158, 352] on select "Select Stylist [PERSON_NAME] [PERSON_NAME] [PERSON_NAME] Dip [PERSON_NAME] jara…" at bounding box center [202, 363] width 88 height 22
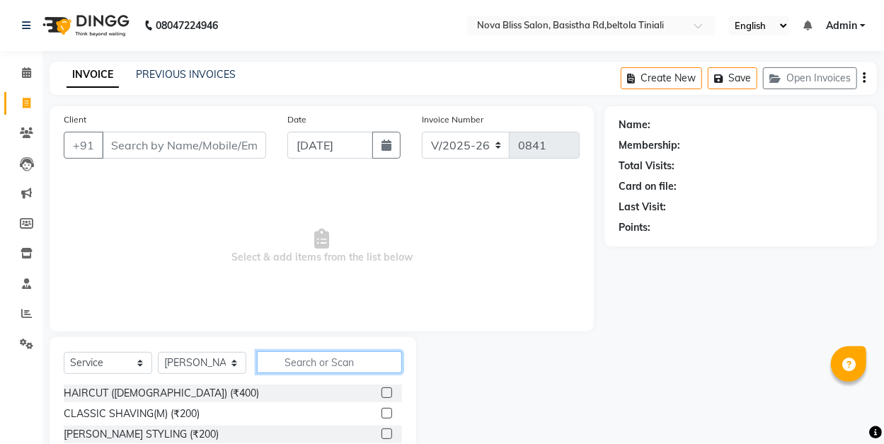
click at [294, 362] on input "text" at bounding box center [329, 362] width 145 height 22
type input "thr"
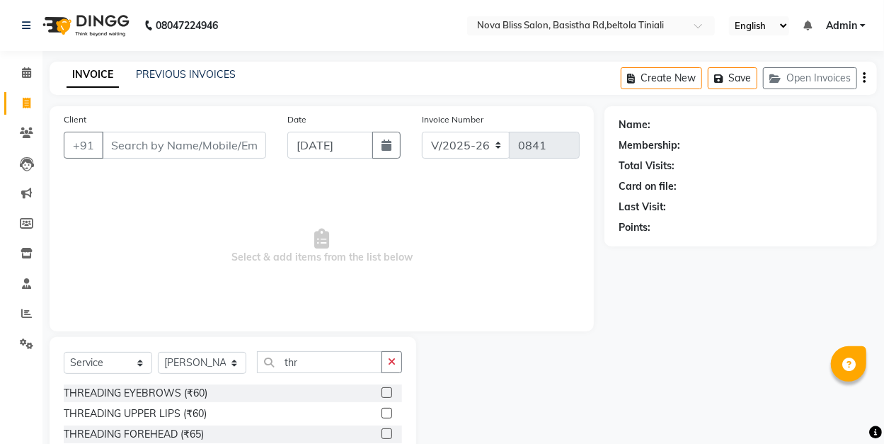
click at [382, 391] on label at bounding box center [387, 392] width 11 height 11
click at [382, 391] on input "checkbox" at bounding box center [386, 393] width 9 height 9
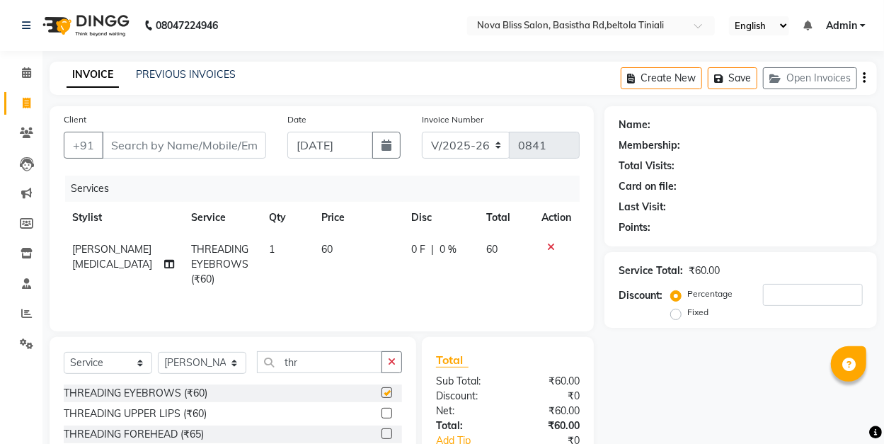
checkbox input "false"
click at [188, 147] on input "Client" at bounding box center [184, 145] width 164 height 27
type input "7"
type input "0"
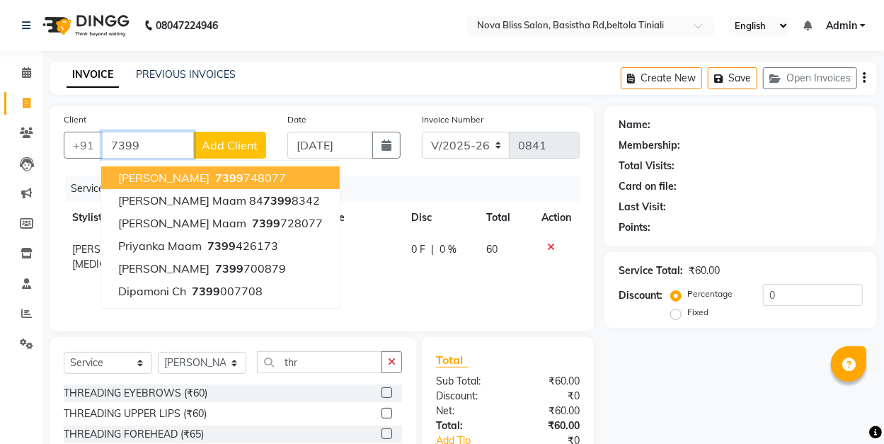
click at [215, 174] on ngb-highlight "7399 748077" at bounding box center [249, 178] width 74 height 14
type input "7399748077"
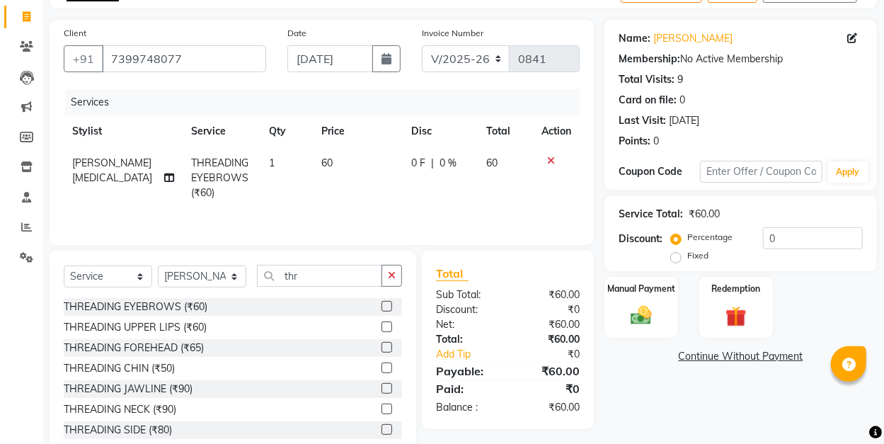
scroll to position [94, 0]
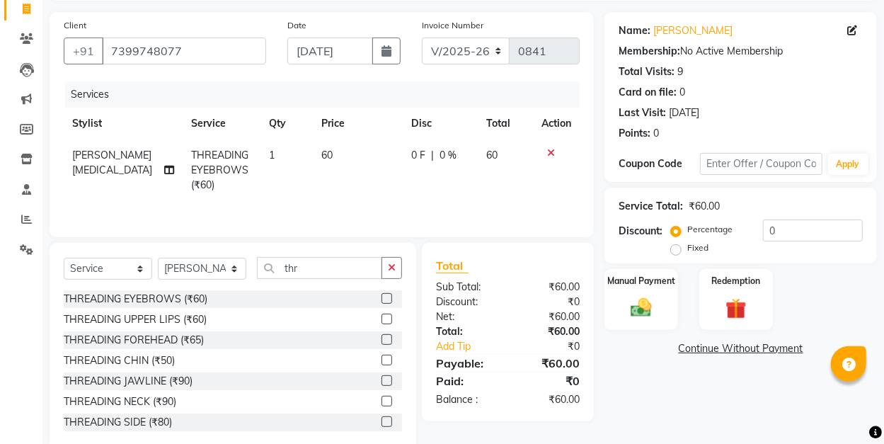
click at [411, 151] on span "0 F" at bounding box center [418, 155] width 14 height 15
select select "70880"
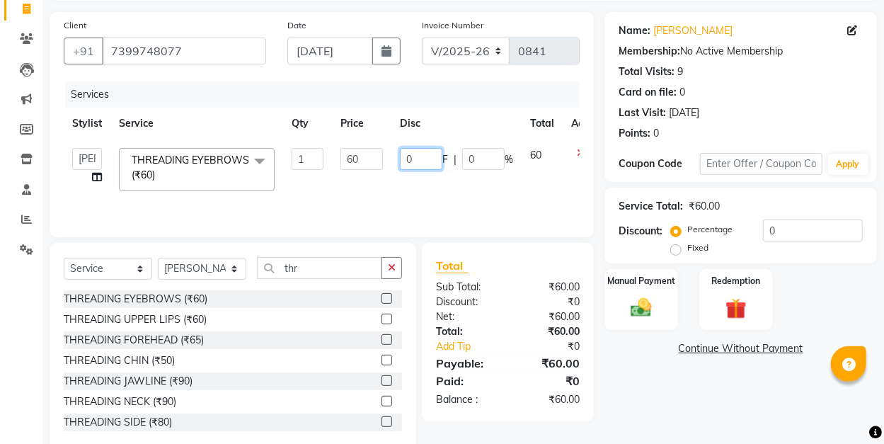
click at [405, 156] on input "0" at bounding box center [421, 159] width 42 height 22
type input "10"
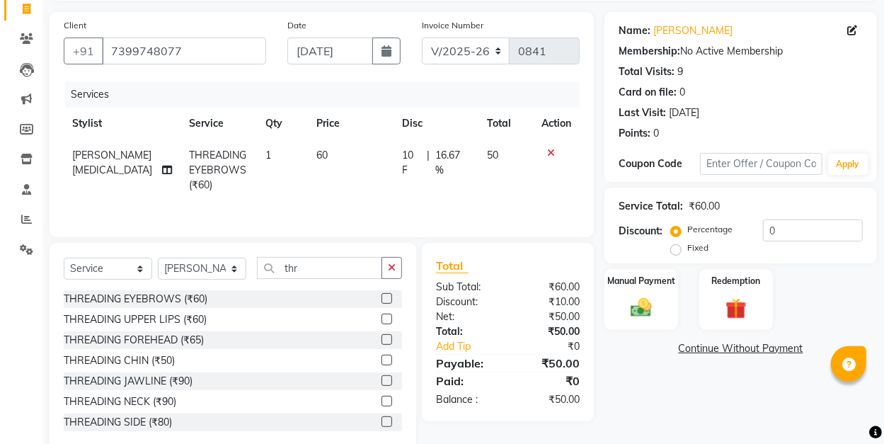
click at [405, 178] on td "10 F | 16.67 %" at bounding box center [436, 170] width 85 height 62
select select "70880"
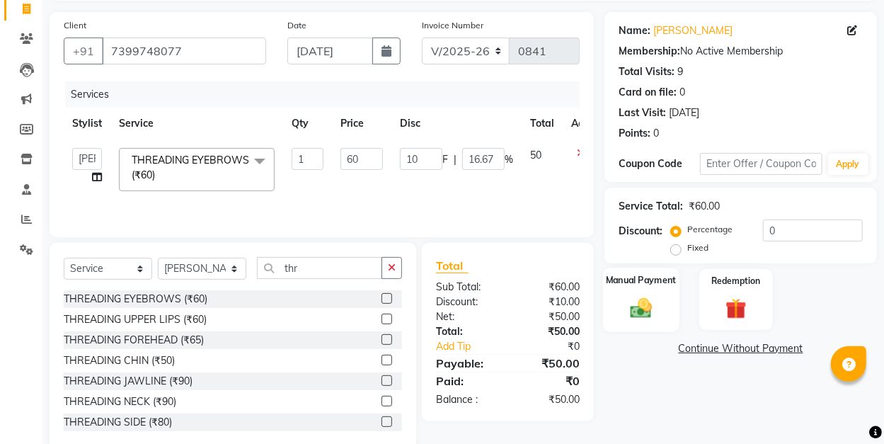
click at [628, 282] on label "Manual Payment" at bounding box center [641, 279] width 71 height 13
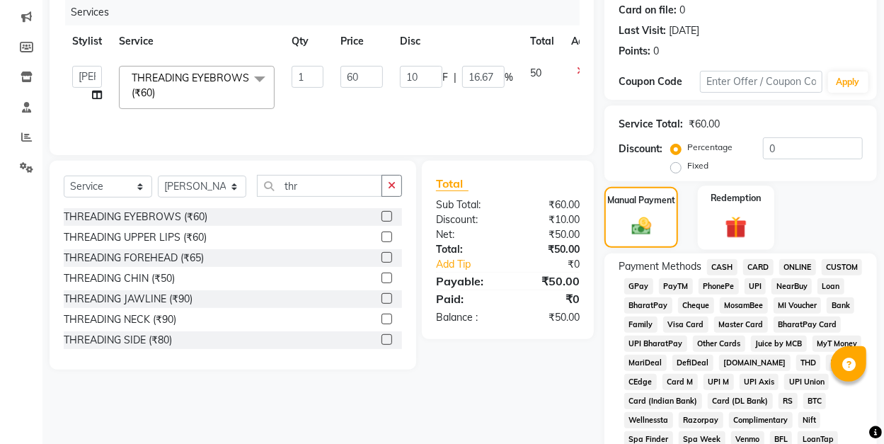
scroll to position [188, 0]
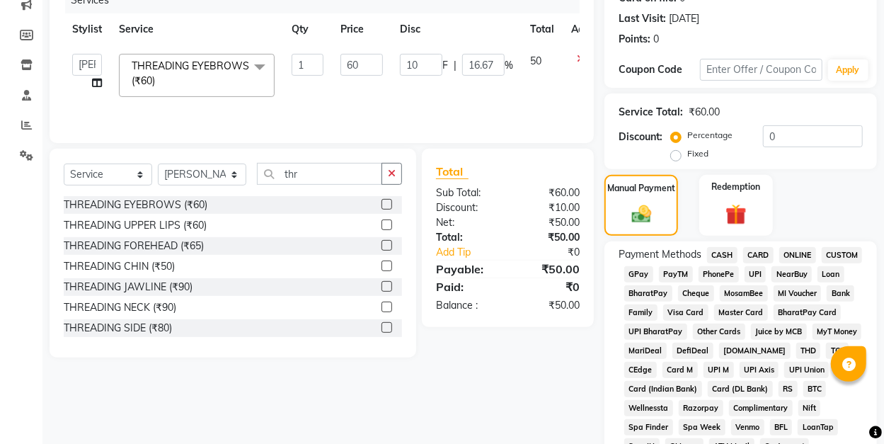
click at [634, 273] on span "GPay" at bounding box center [638, 274] width 29 height 16
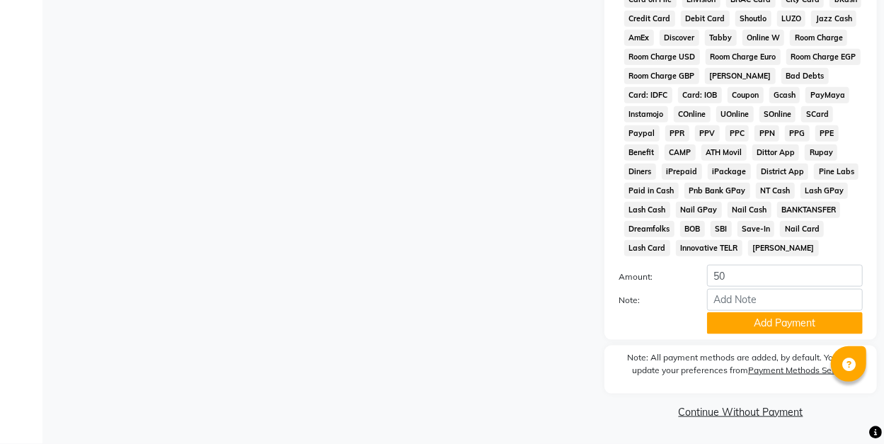
scroll to position [677, 0]
click at [771, 323] on button "Add Payment" at bounding box center [785, 323] width 156 height 22
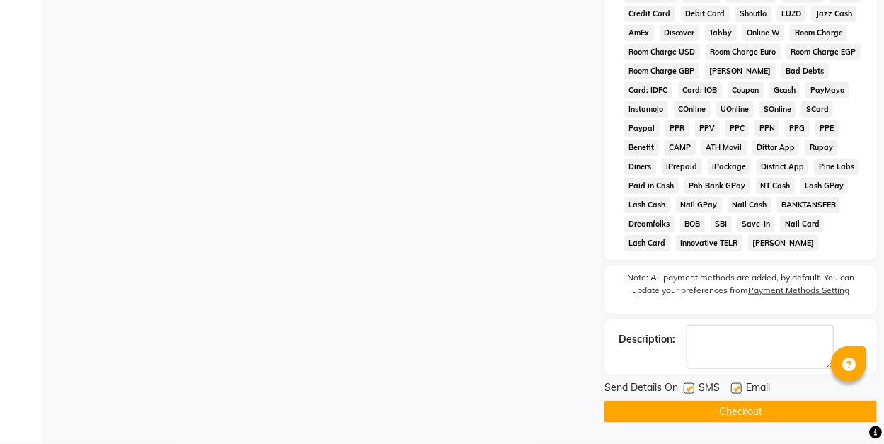
scroll to position [682, 0]
click at [764, 413] on button "Checkout" at bounding box center [740, 412] width 273 height 22
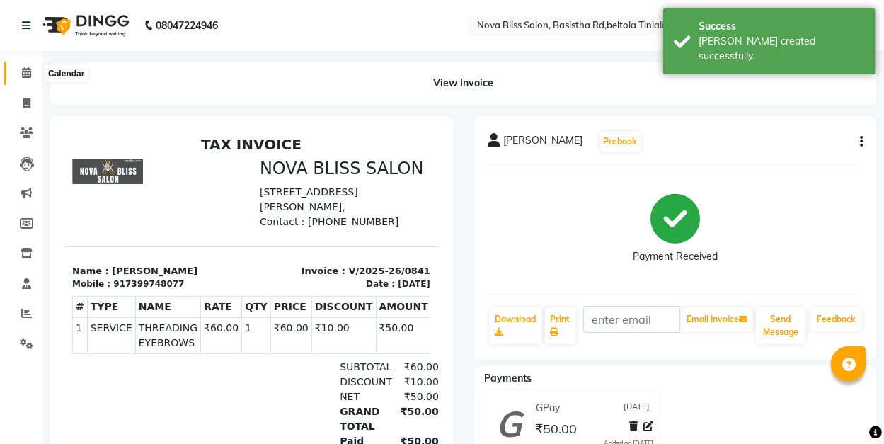
click at [25, 74] on icon at bounding box center [26, 72] width 9 height 11
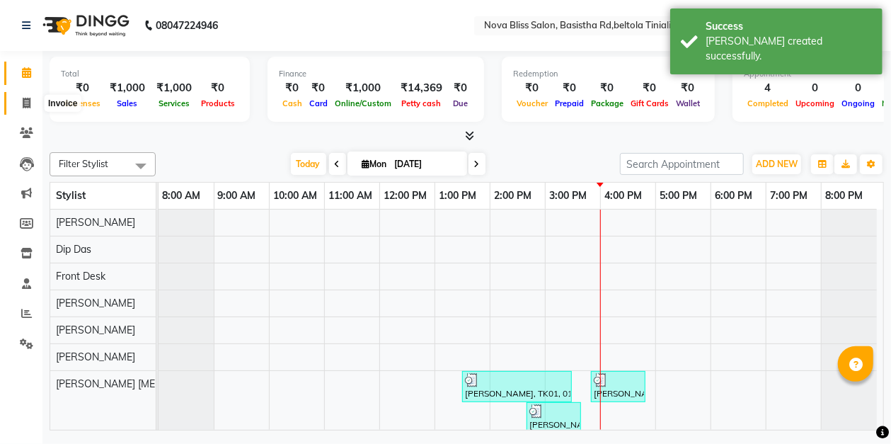
click at [24, 99] on icon at bounding box center [27, 103] width 8 height 11
select select "service"
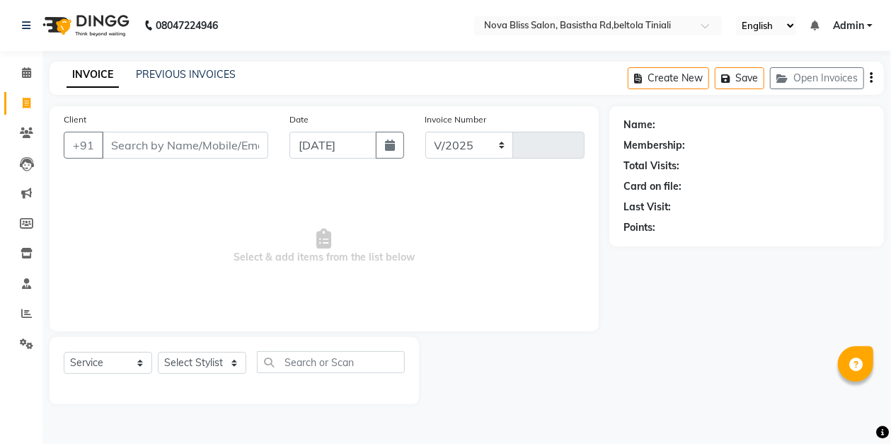
select select "6211"
type input "0842"
click at [199, 363] on select "Select Stylist [PERSON_NAME] [PERSON_NAME] [PERSON_NAME] Dip [PERSON_NAME] jara…" at bounding box center [202, 363] width 88 height 22
select select "45622"
click at [158, 352] on select "Select Stylist [PERSON_NAME] [PERSON_NAME] [PERSON_NAME] Dip [PERSON_NAME] jara…" at bounding box center [202, 363] width 88 height 22
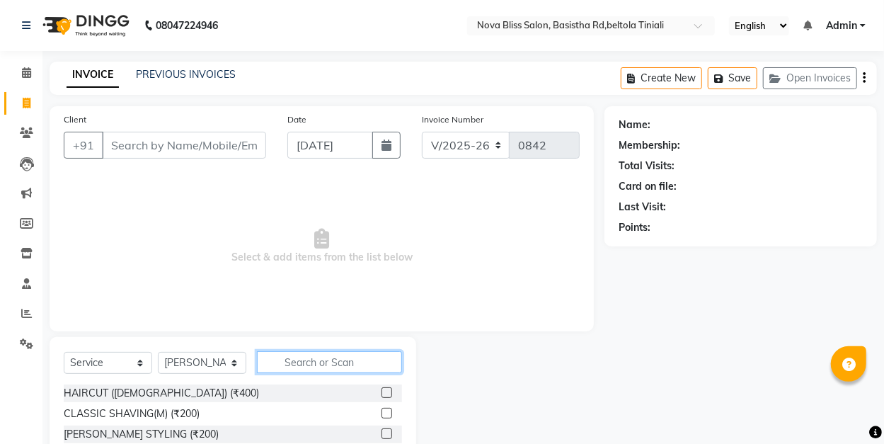
click at [280, 359] on input "text" at bounding box center [329, 362] width 145 height 22
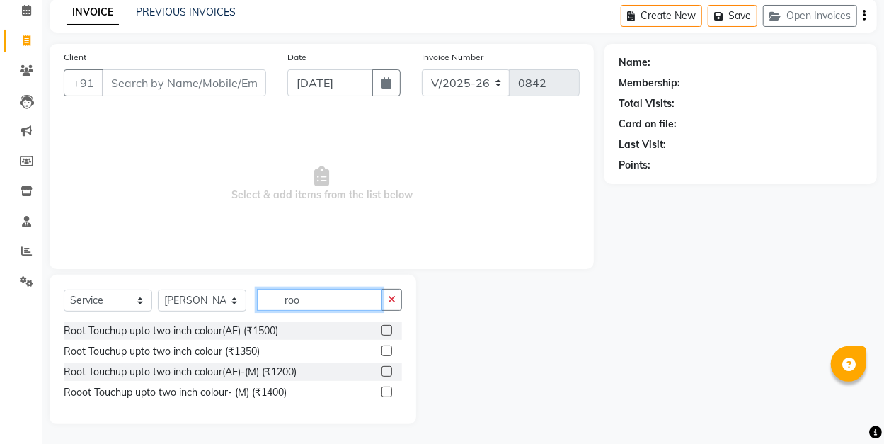
scroll to position [63, 0]
click at [318, 298] on input "roo" at bounding box center [319, 299] width 125 height 22
type input "r"
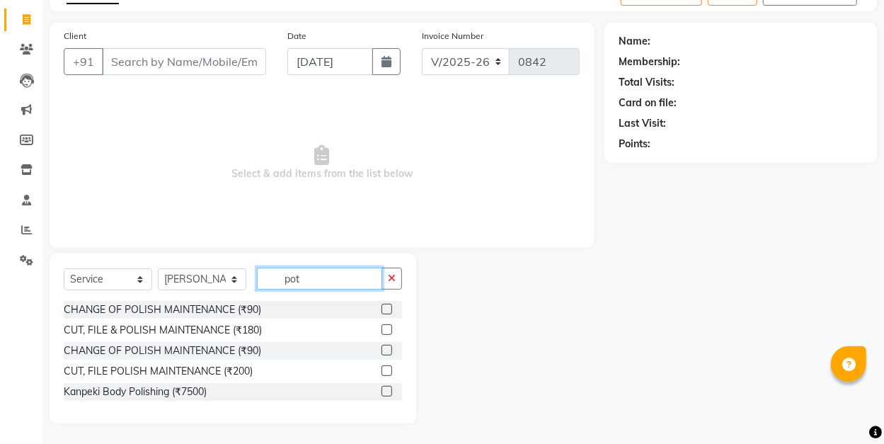
scroll to position [0, 0]
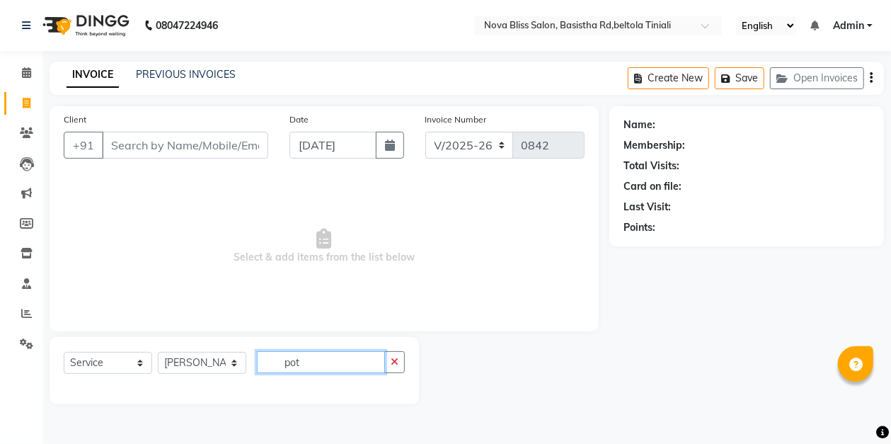
type input "po"
